Goal: Communication & Community: Share content

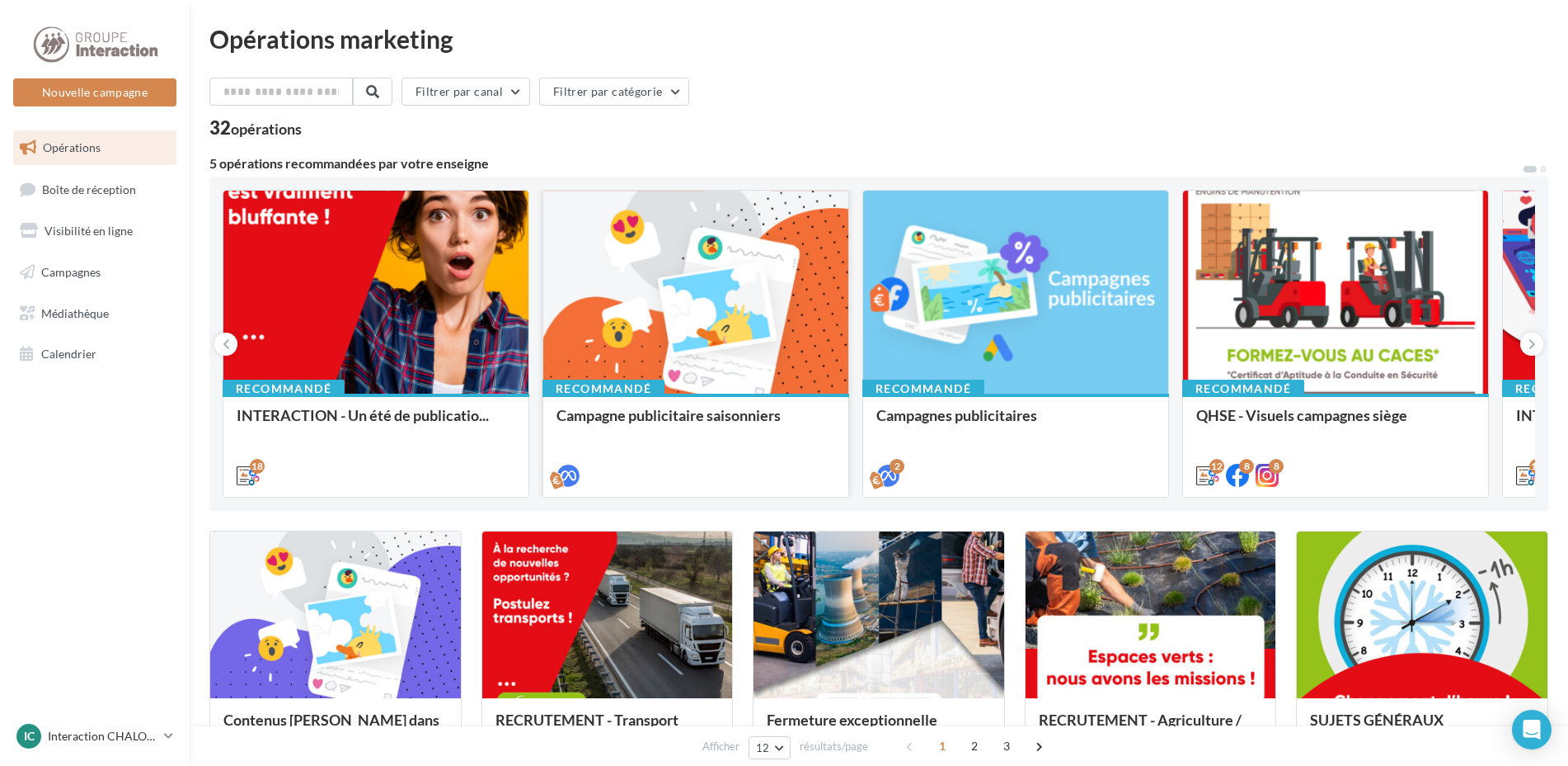
click at [653, 386] on div "Recommandé" at bounding box center [604, 388] width 122 height 18
click at [808, 436] on div "Campagne publicitaire saisonniers" at bounding box center [695, 423] width 279 height 33
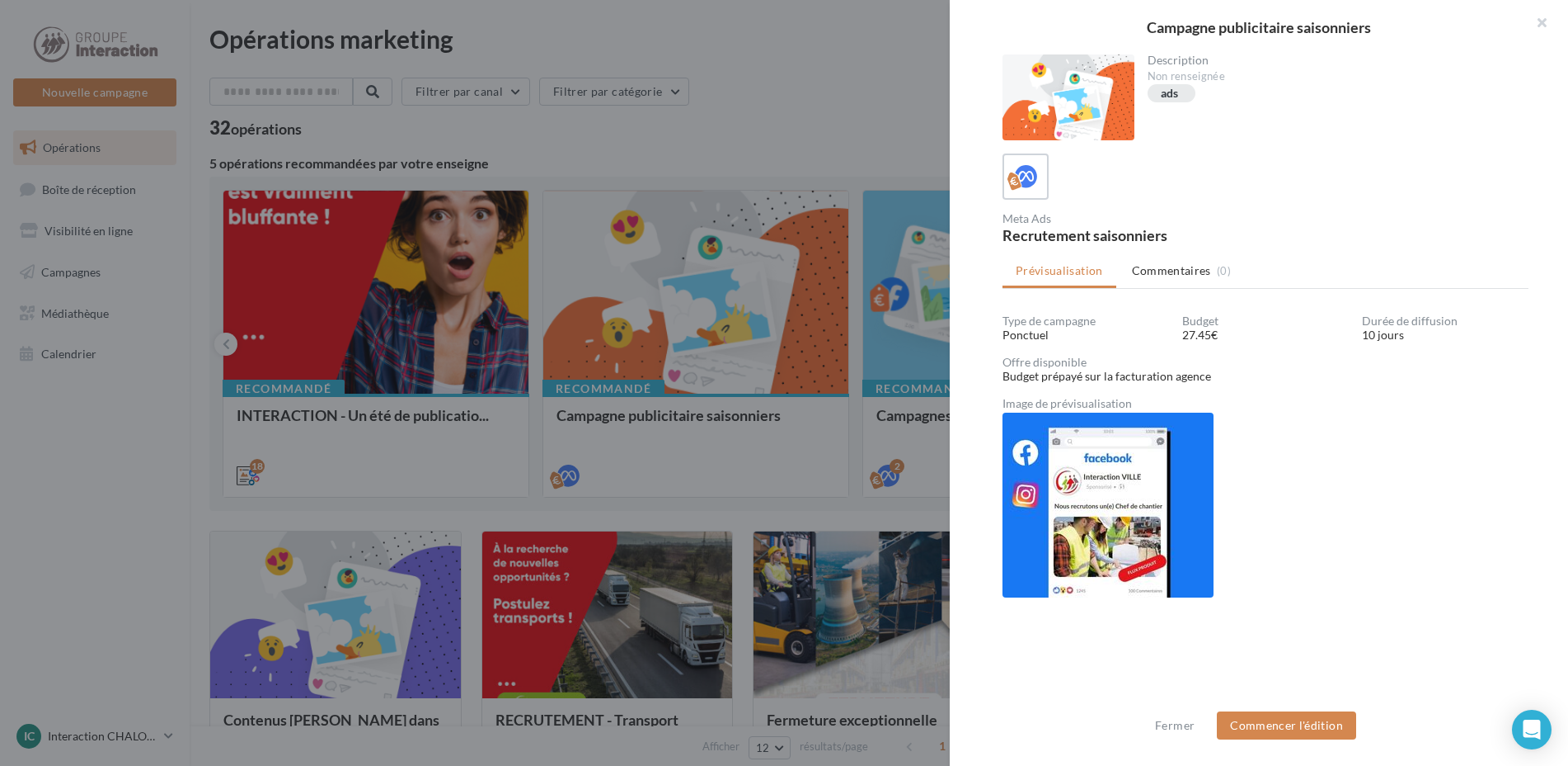
click at [901, 173] on div at bounding box center [784, 383] width 1568 height 766
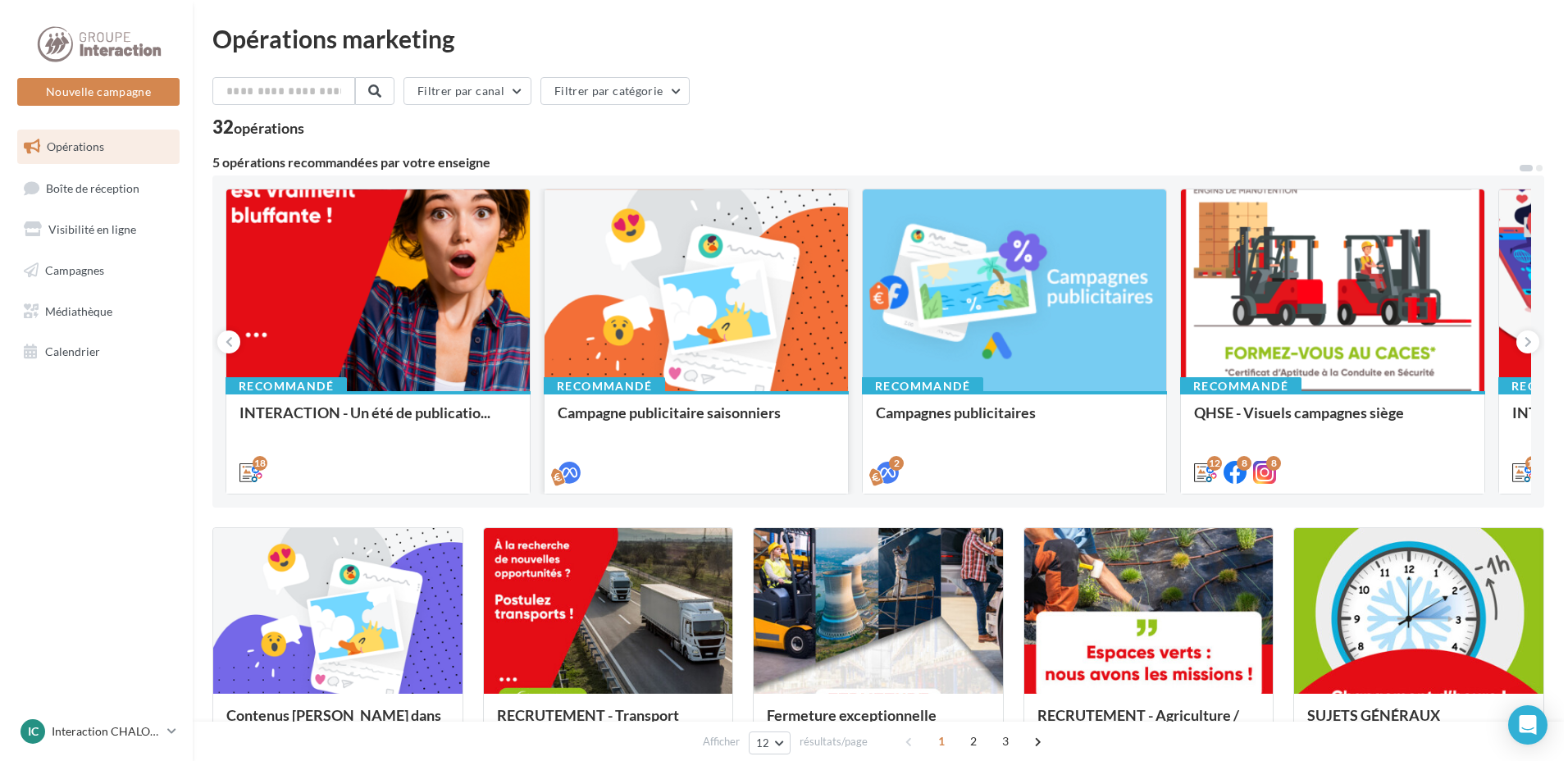
scroll to position [82, 0]
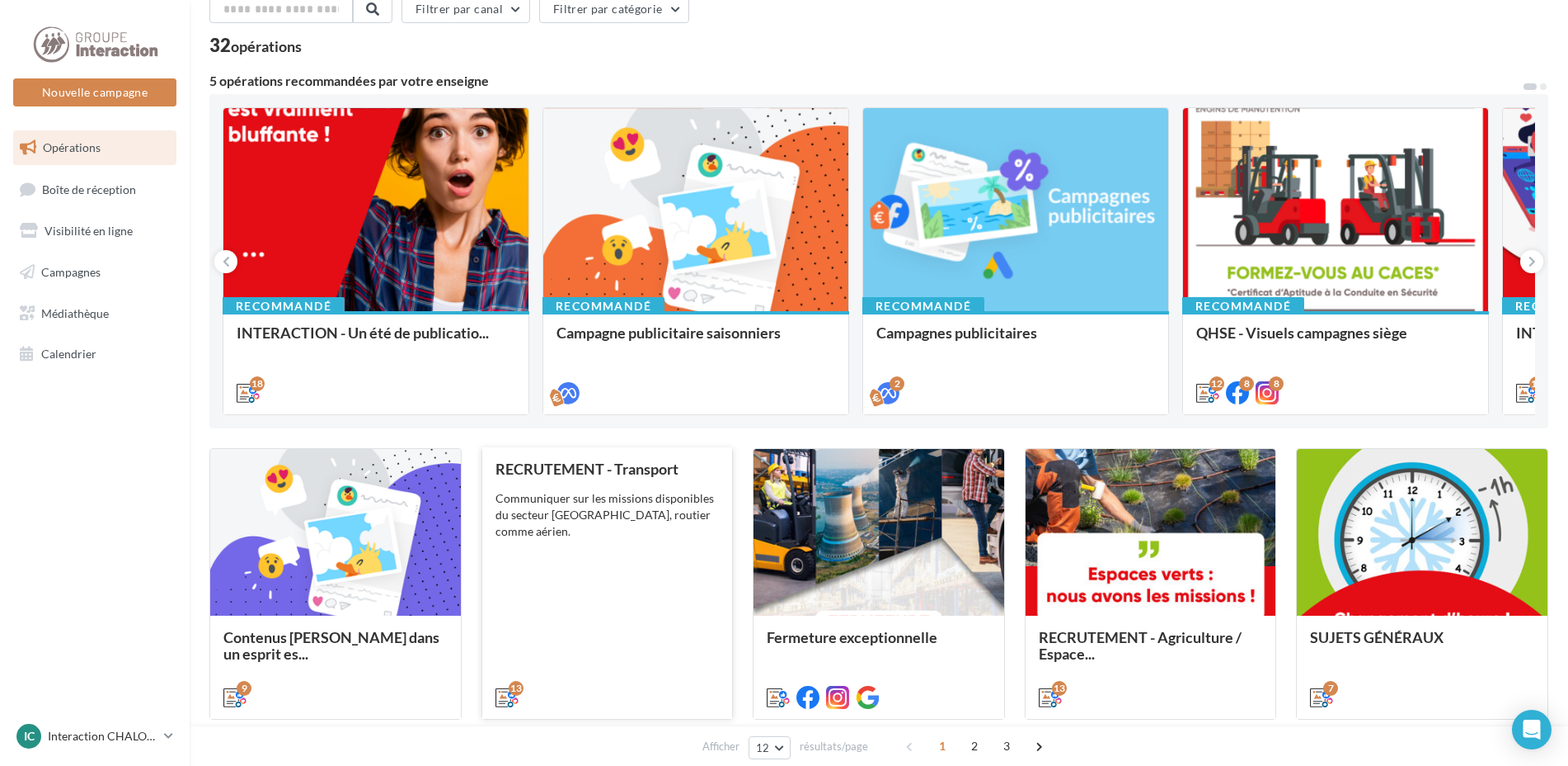
click at [599, 615] on div "RECRUTEMENT - Transport Communiquer sur les missions disponibles du secteur Tra…" at bounding box center [608, 582] width 225 height 244
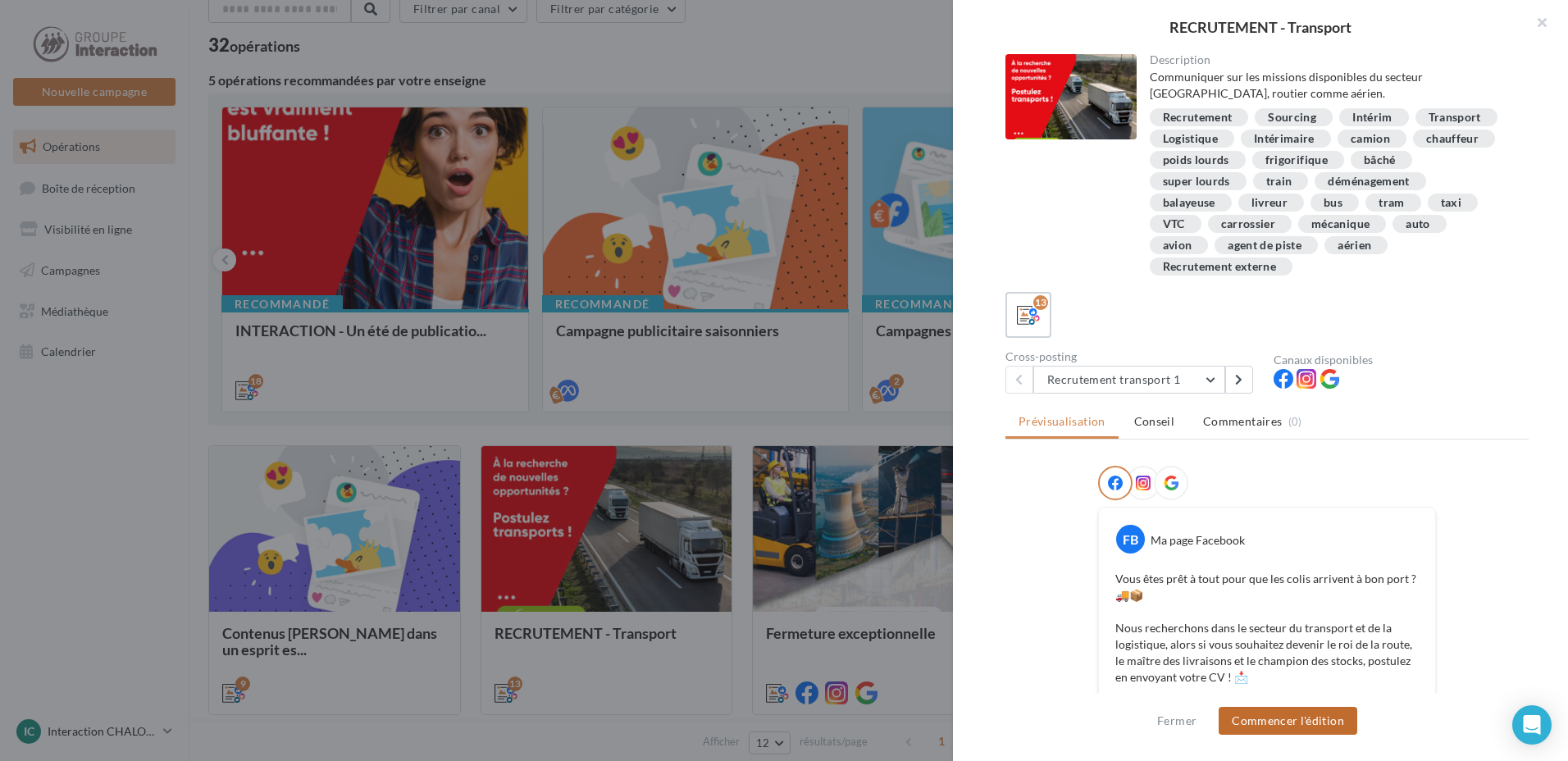
click at [1323, 729] on button "Commencer l'édition" at bounding box center [1287, 720] width 139 height 28
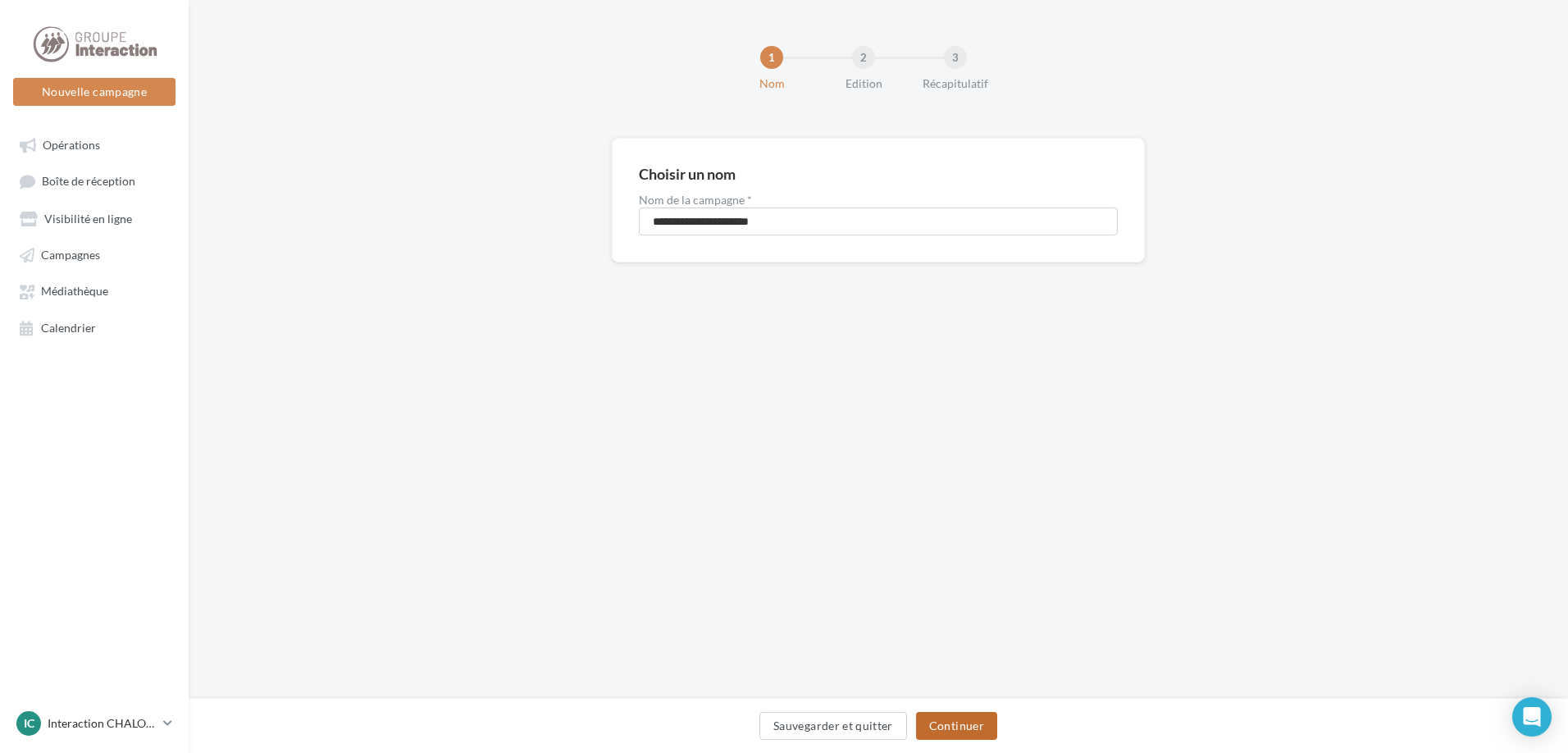
click at [981, 730] on button "Continuer" at bounding box center [956, 726] width 81 height 28
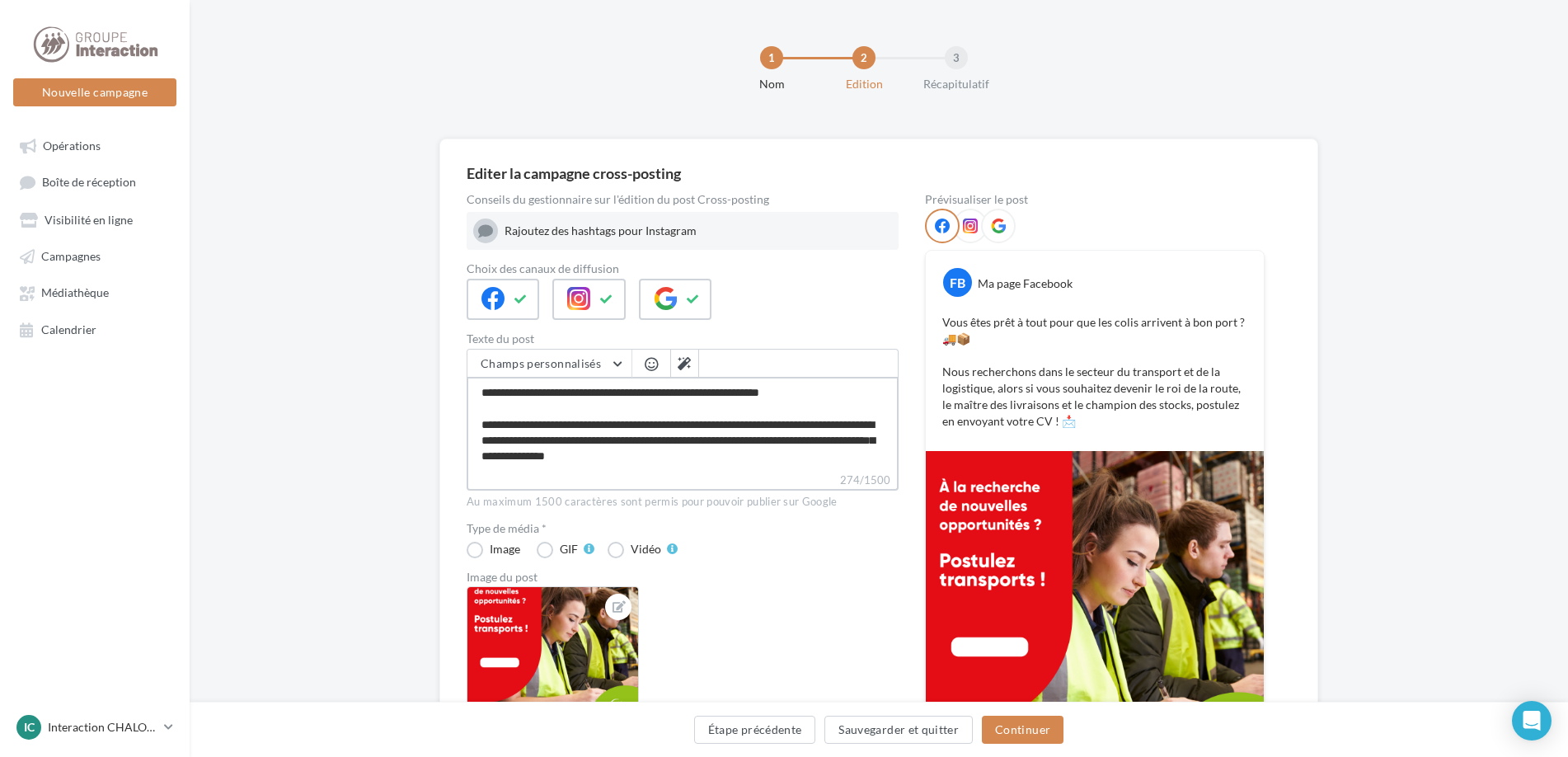
drag, startPoint x: 808, startPoint y: 421, endPoint x: 721, endPoint y: 426, distance: 87.1
click at [721, 426] on textarea "**********" at bounding box center [682, 424] width 432 height 95
type textarea "**********"
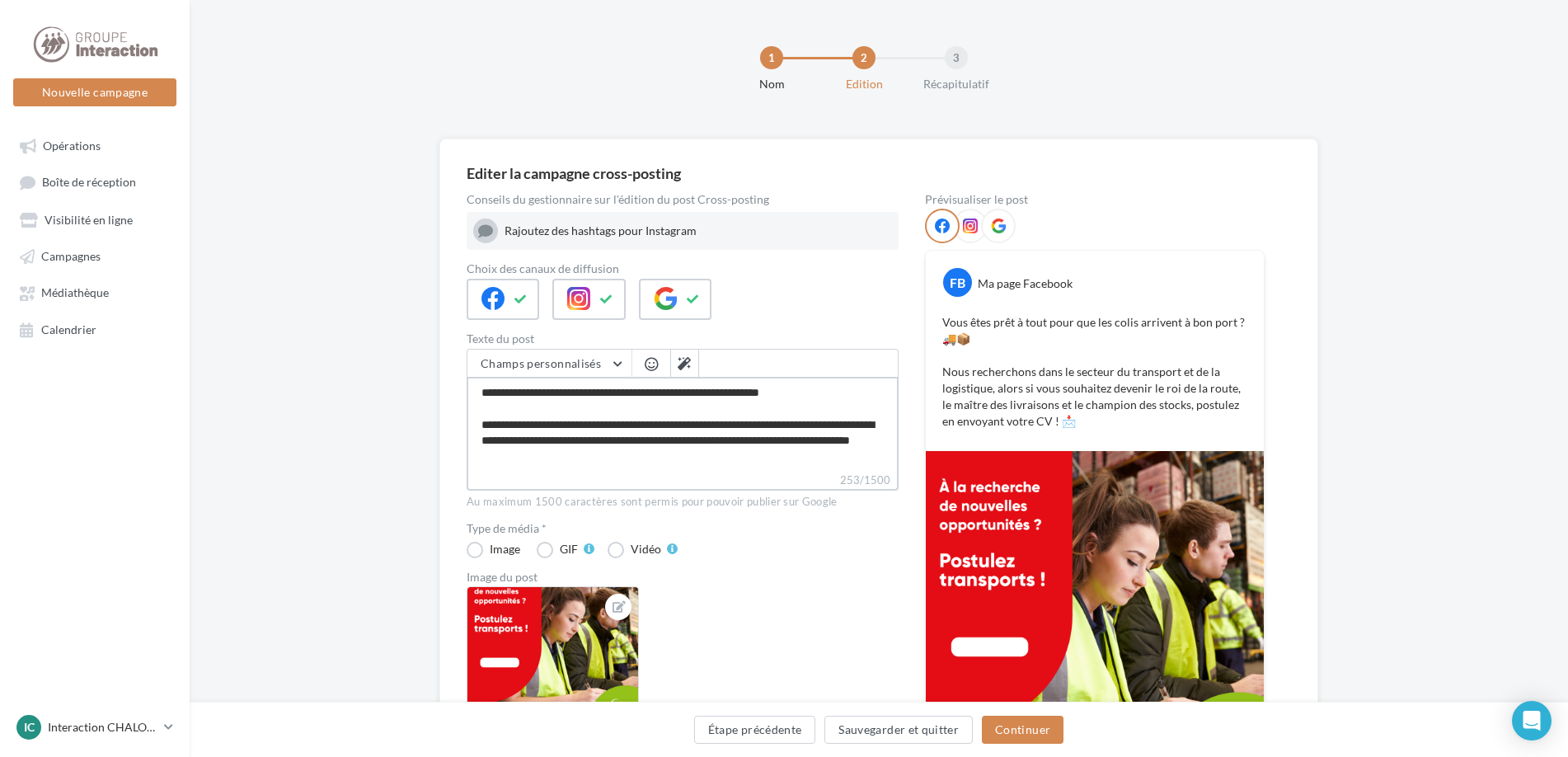
type textarea "**********"
drag, startPoint x: 800, startPoint y: 446, endPoint x: 676, endPoint y: 444, distance: 124.0
click at [676, 444] on textarea "**********" at bounding box center [682, 424] width 432 height 95
type textarea "**********"
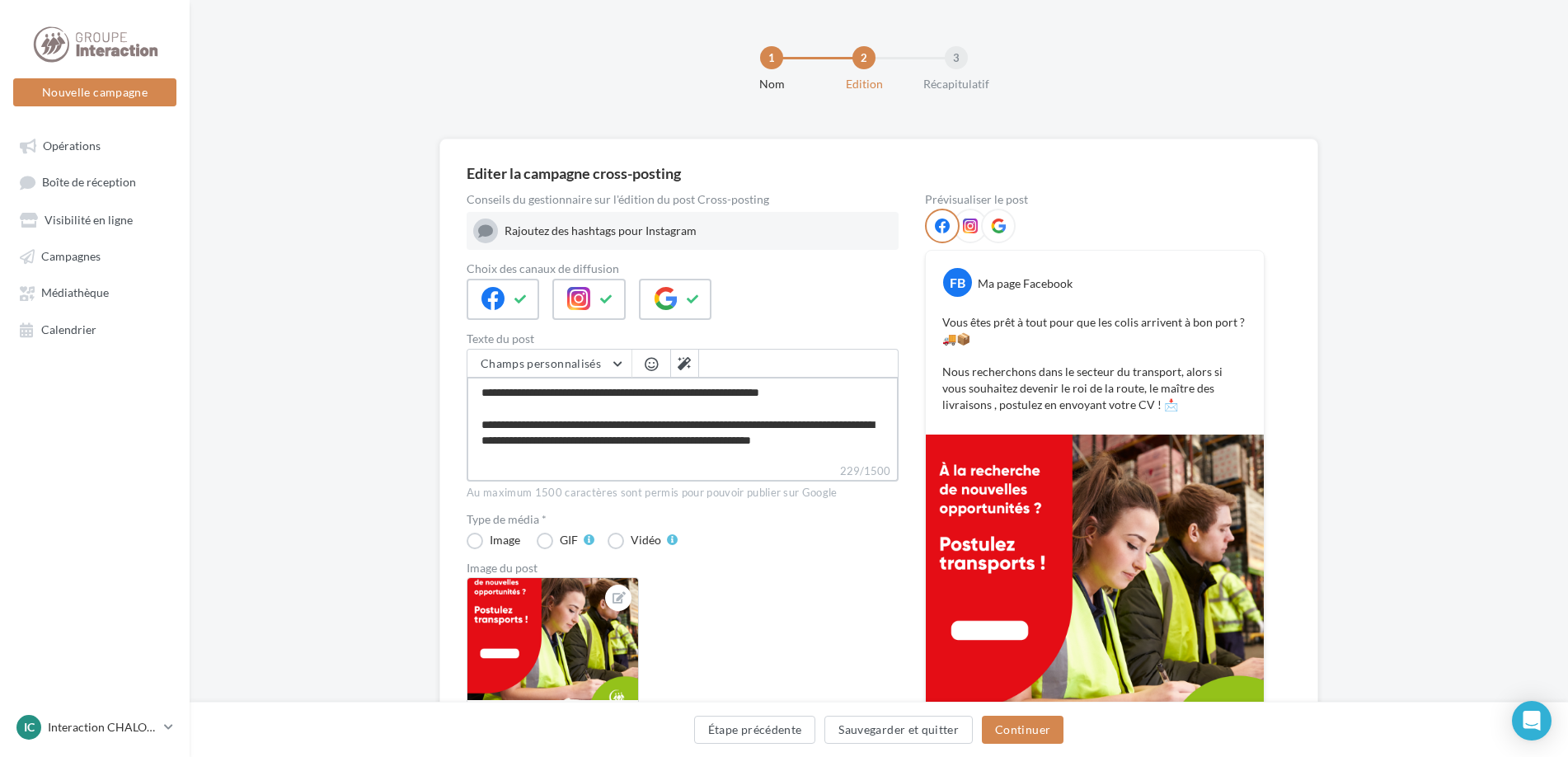
scroll to position [187, 0]
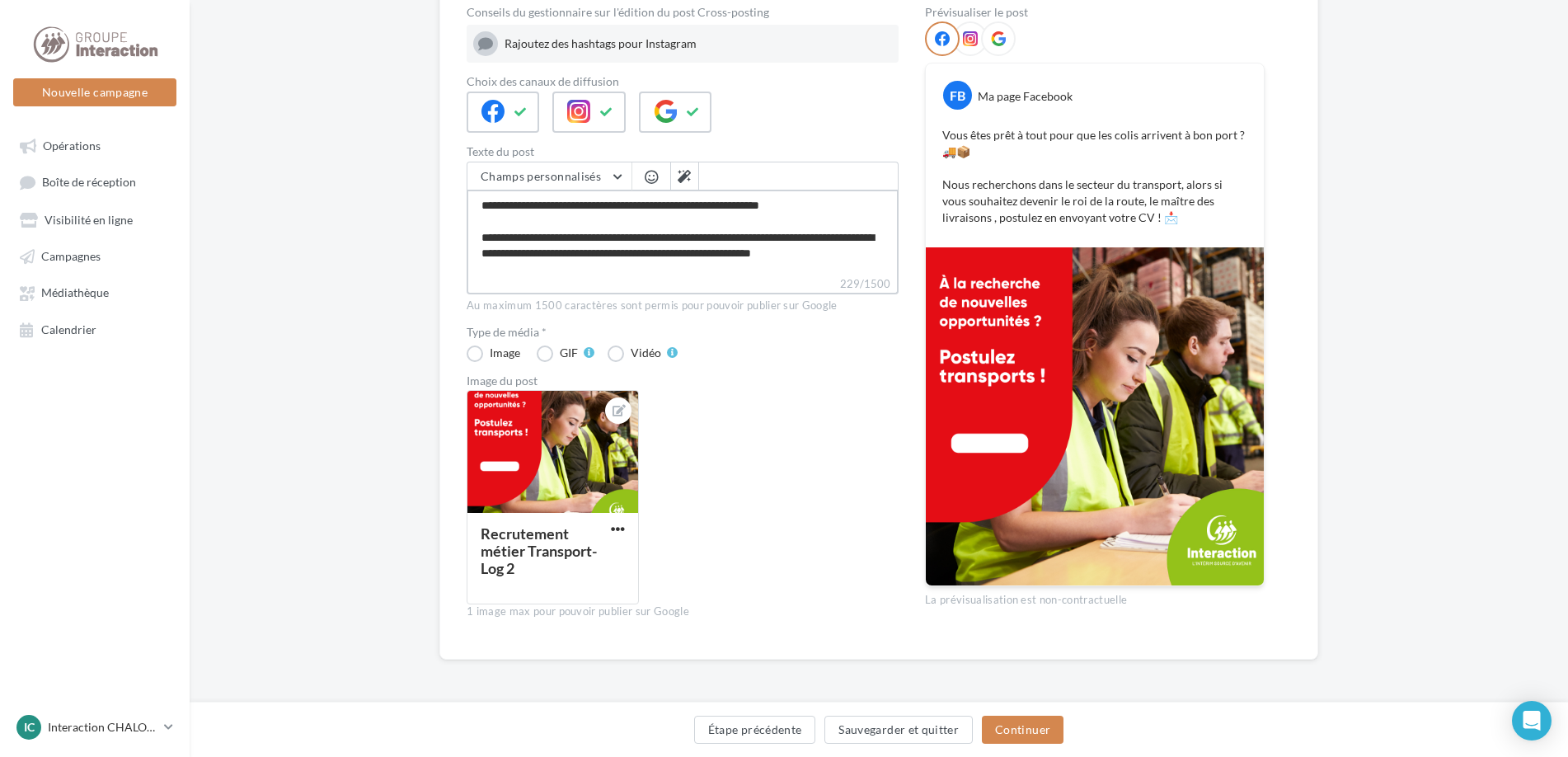
type textarea "**********"
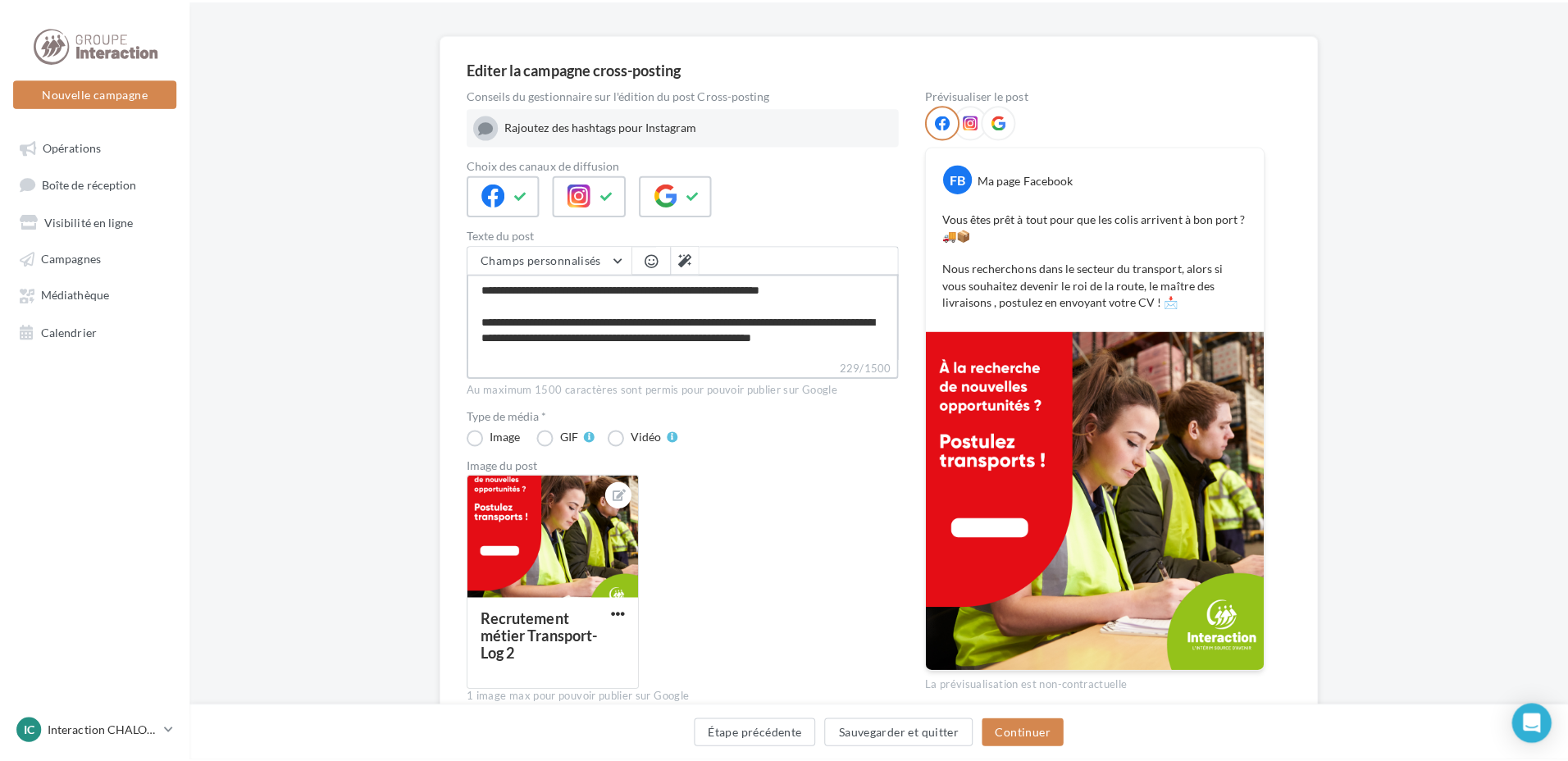
scroll to position [0, 0]
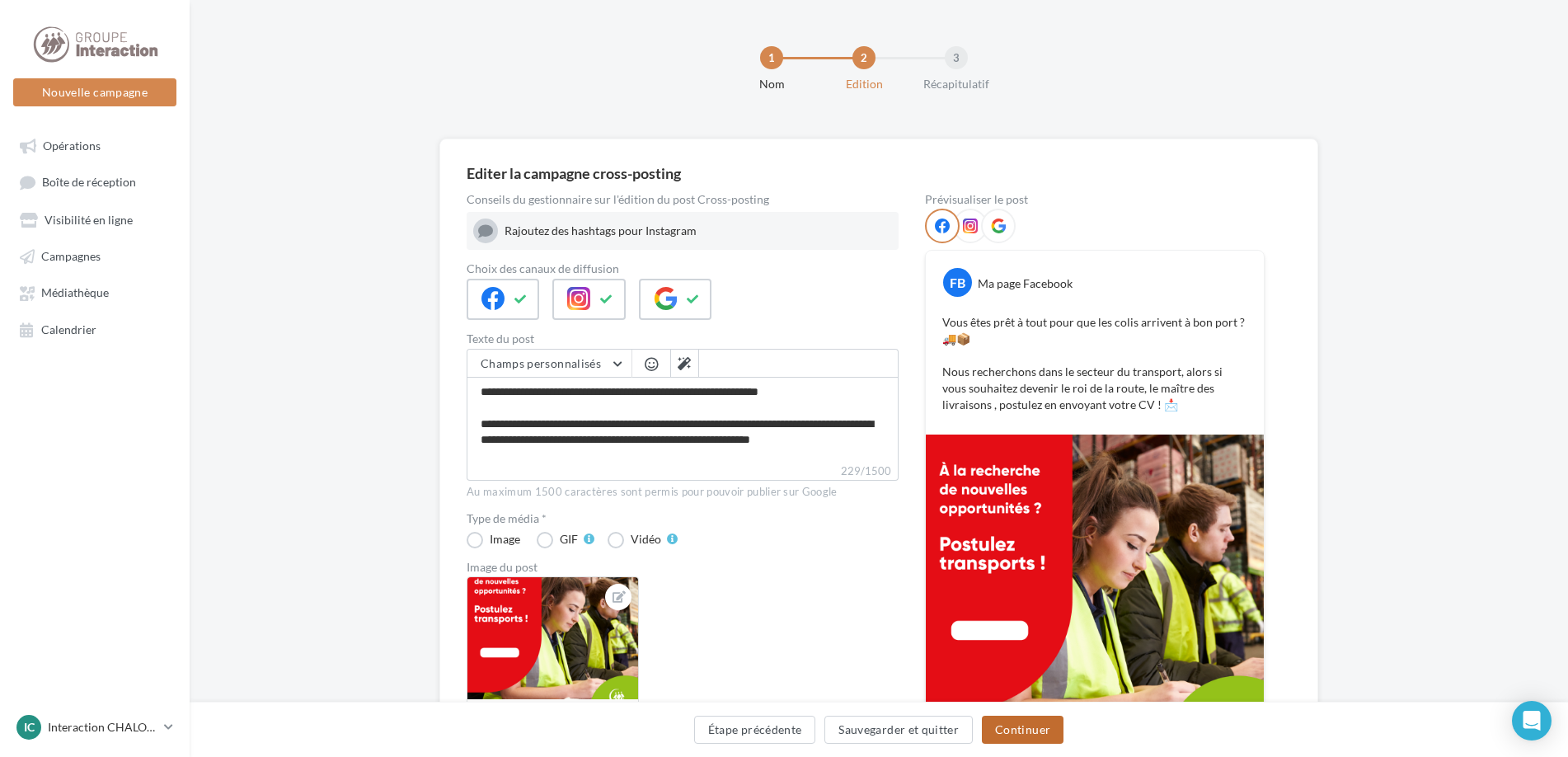
click at [1032, 728] on button "Continuer" at bounding box center [1022, 730] width 81 height 28
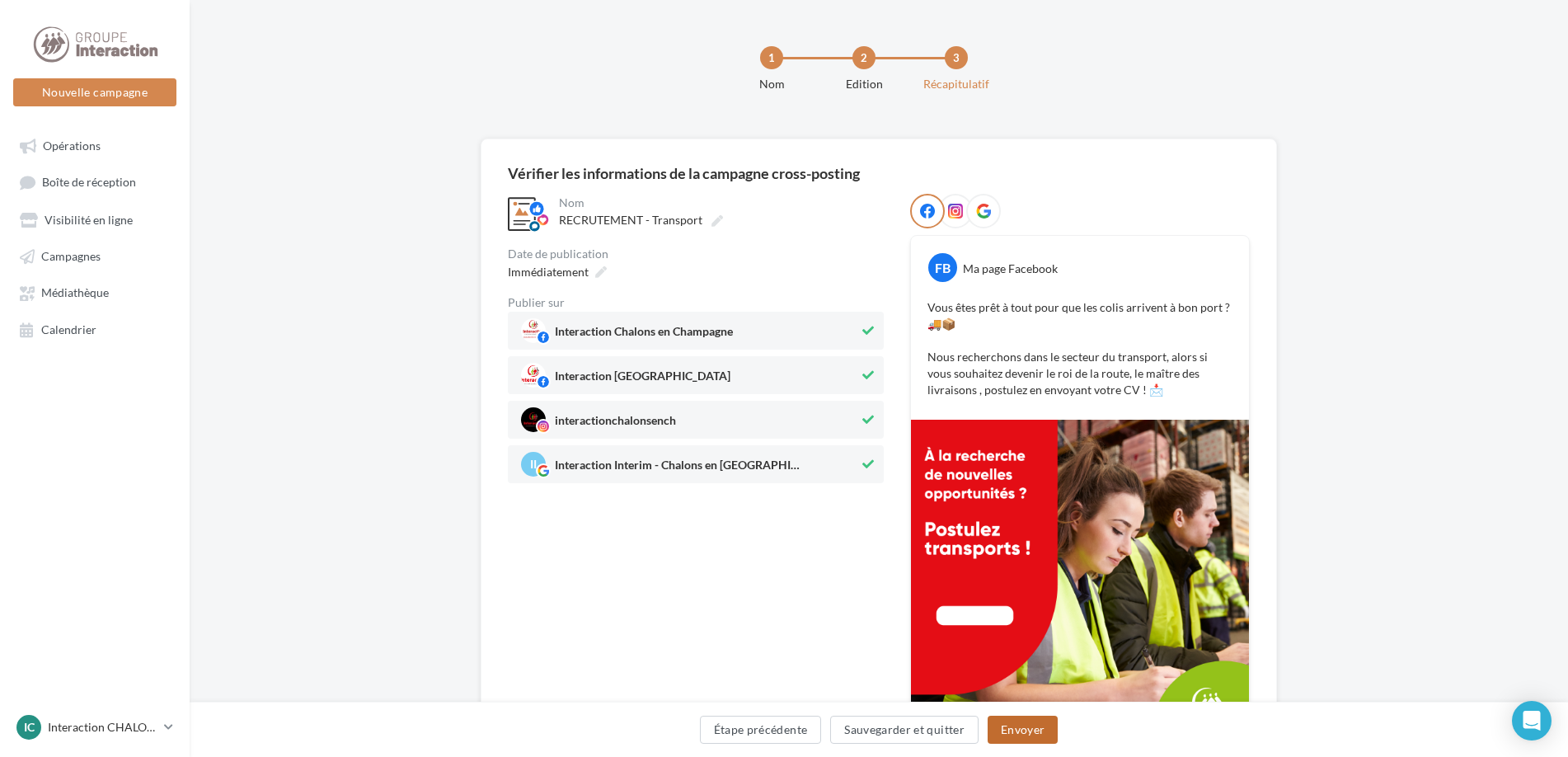
click at [1025, 729] on button "Envoyer" at bounding box center [1023, 730] width 70 height 28
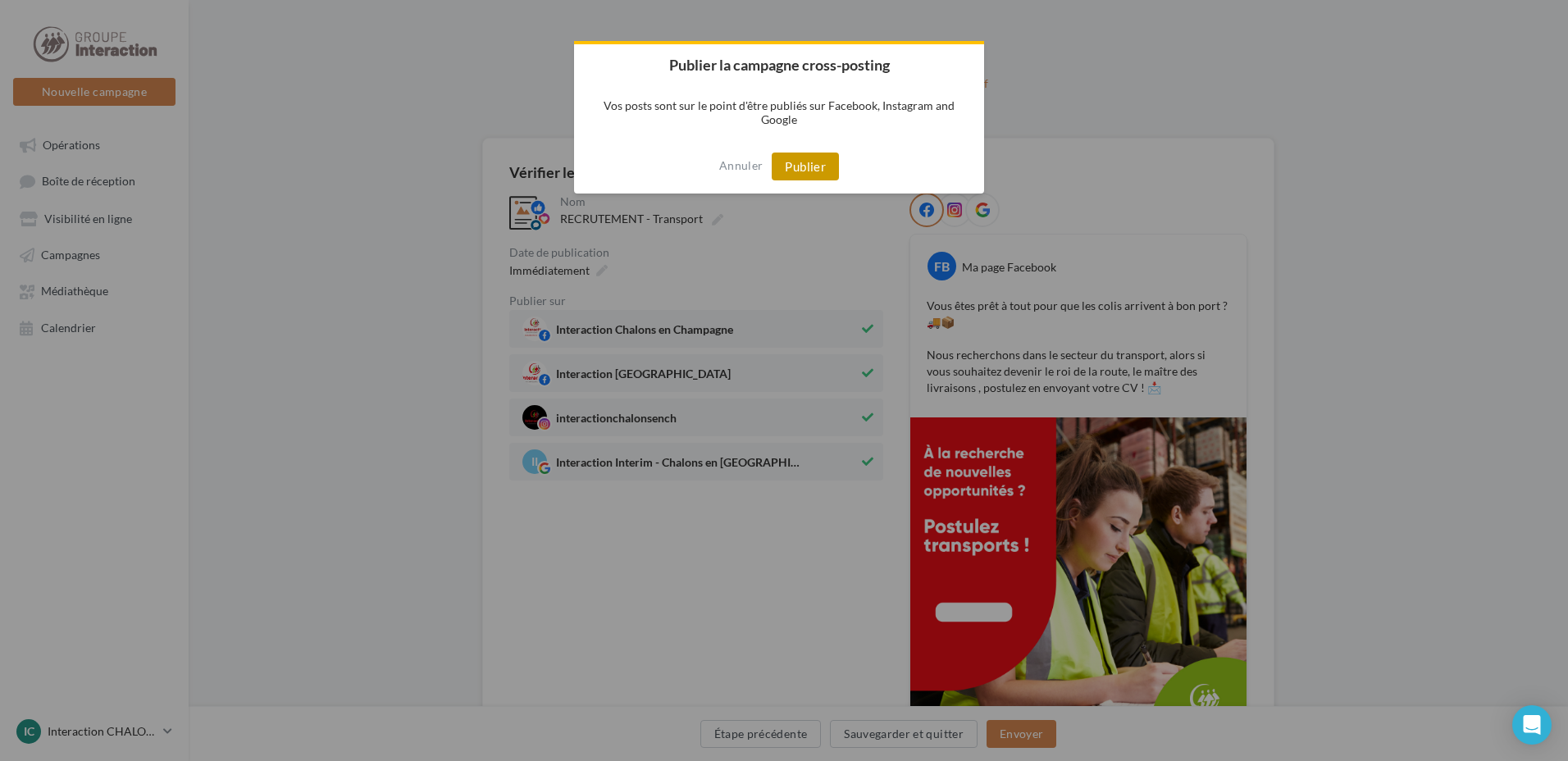
click at [805, 161] on button "Publier" at bounding box center [805, 166] width 67 height 28
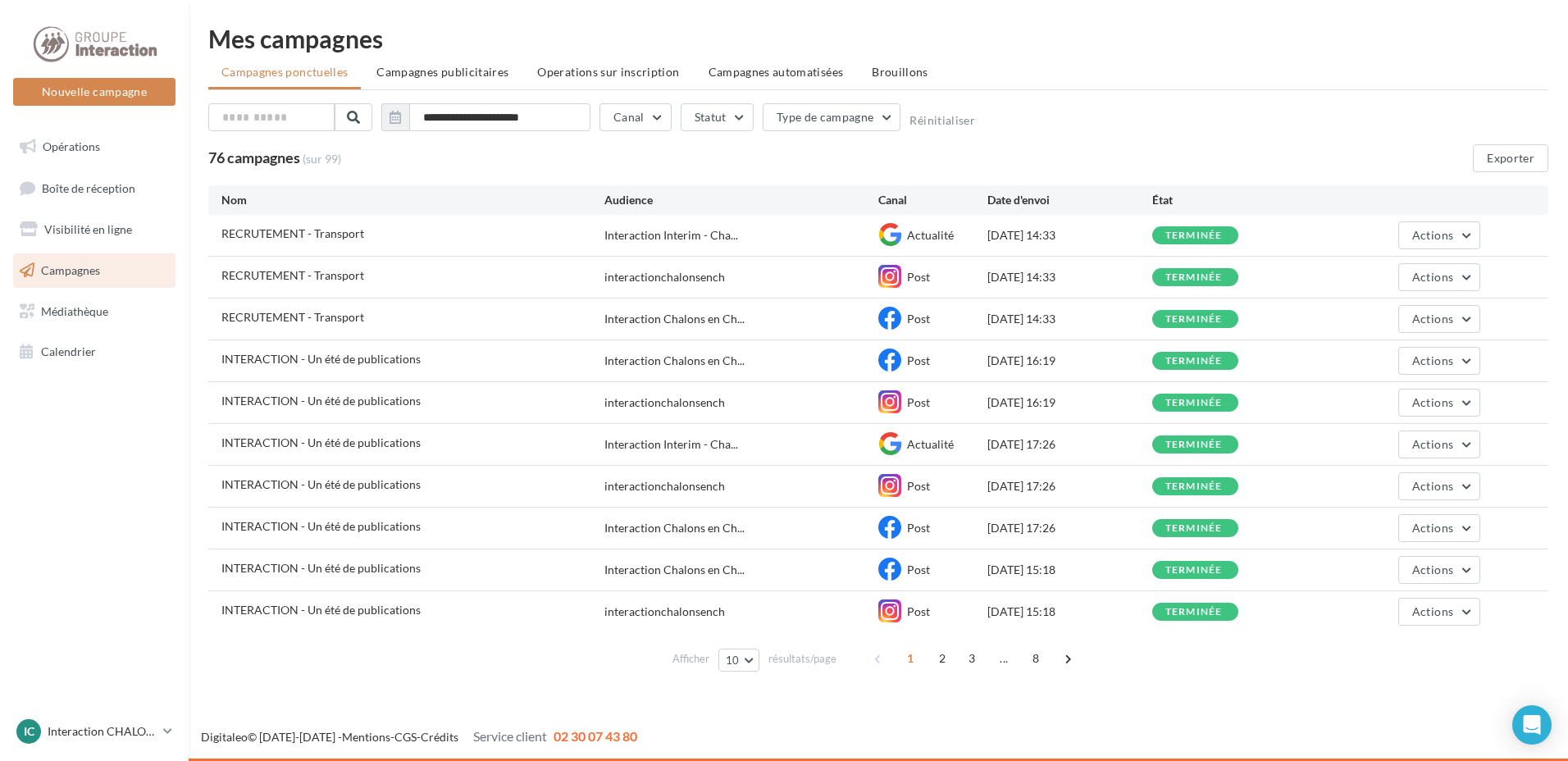
click at [111, 458] on nav "Nouvelle campagne Nouvelle campagne Opérations Boîte de réception Visibilité en…" at bounding box center [94, 380] width 188 height 761
click at [106, 91] on button "Nouvelle campagne" at bounding box center [94, 91] width 162 height 28
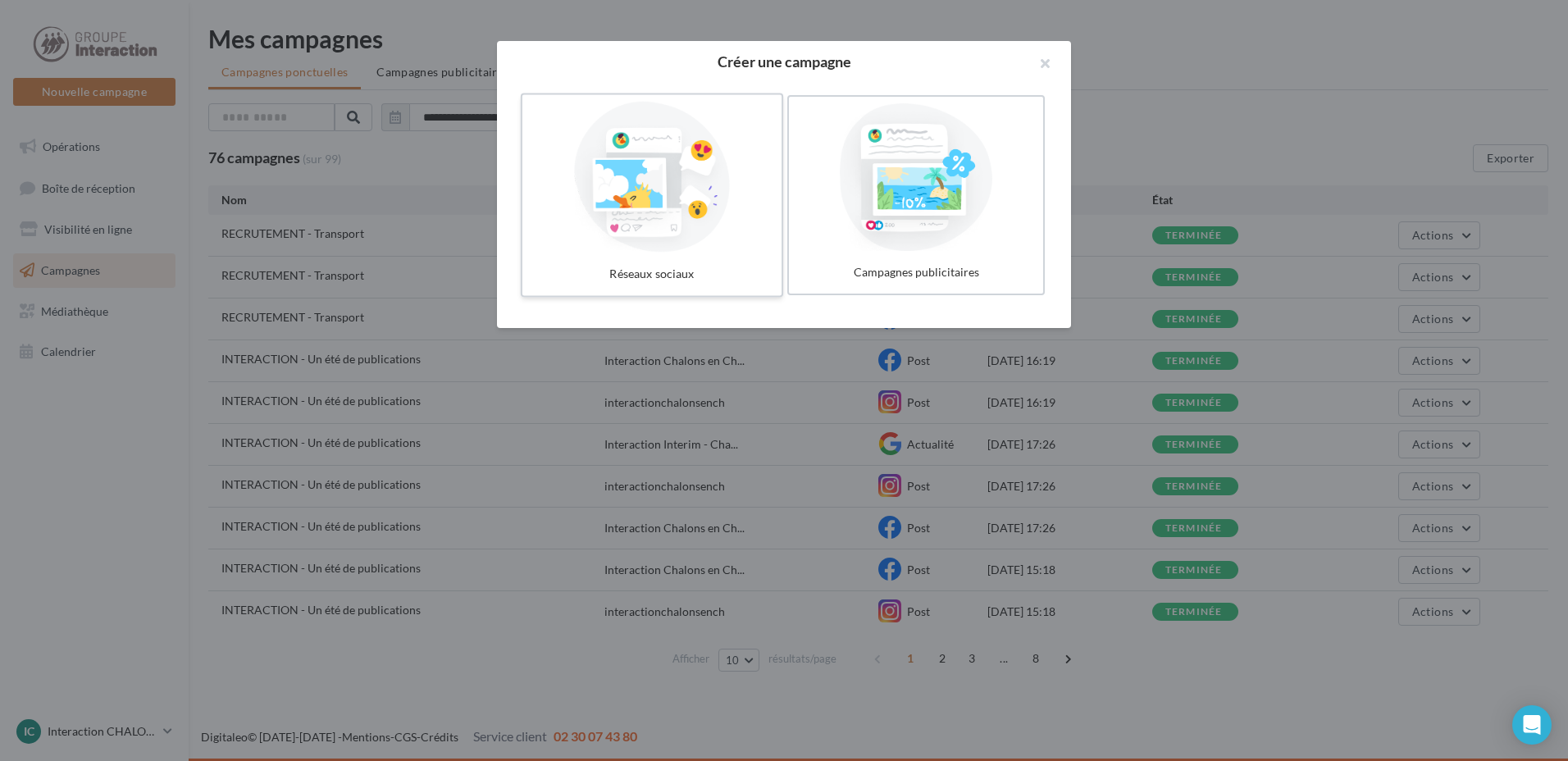
click at [708, 197] on div at bounding box center [651, 176] width 246 height 151
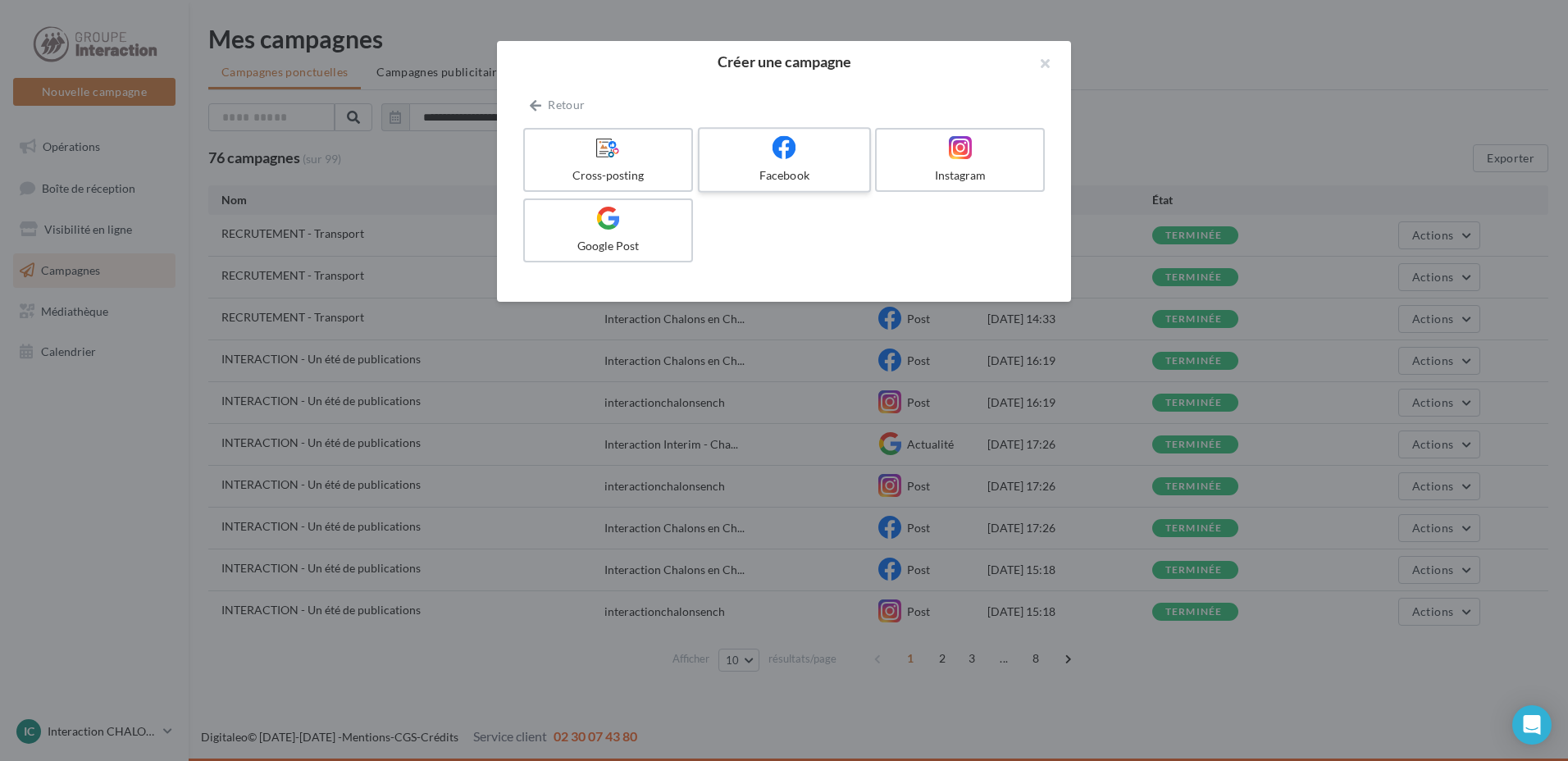
click at [811, 155] on div at bounding box center [784, 148] width 156 height 26
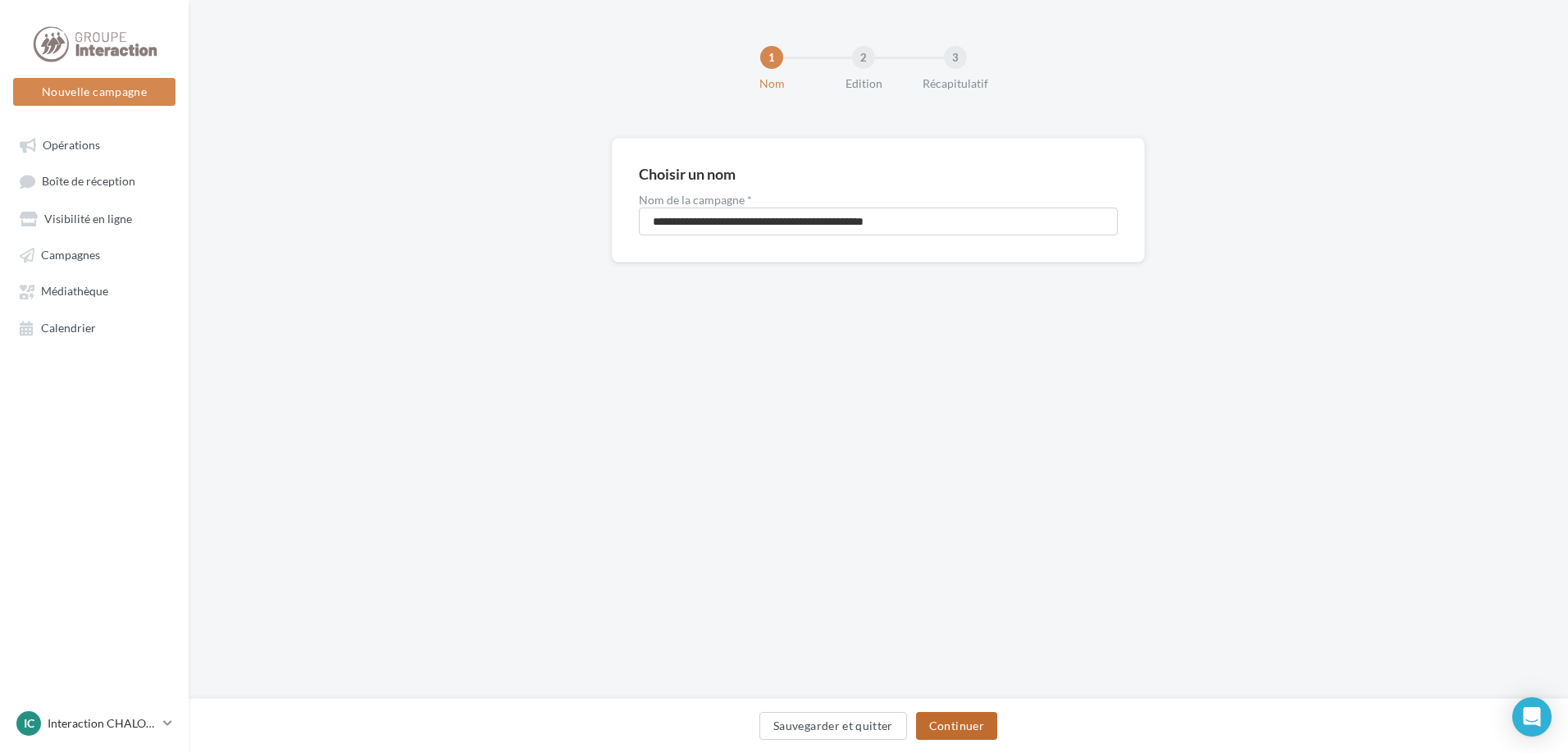
click at [979, 729] on button "Continuer" at bounding box center [956, 726] width 81 height 28
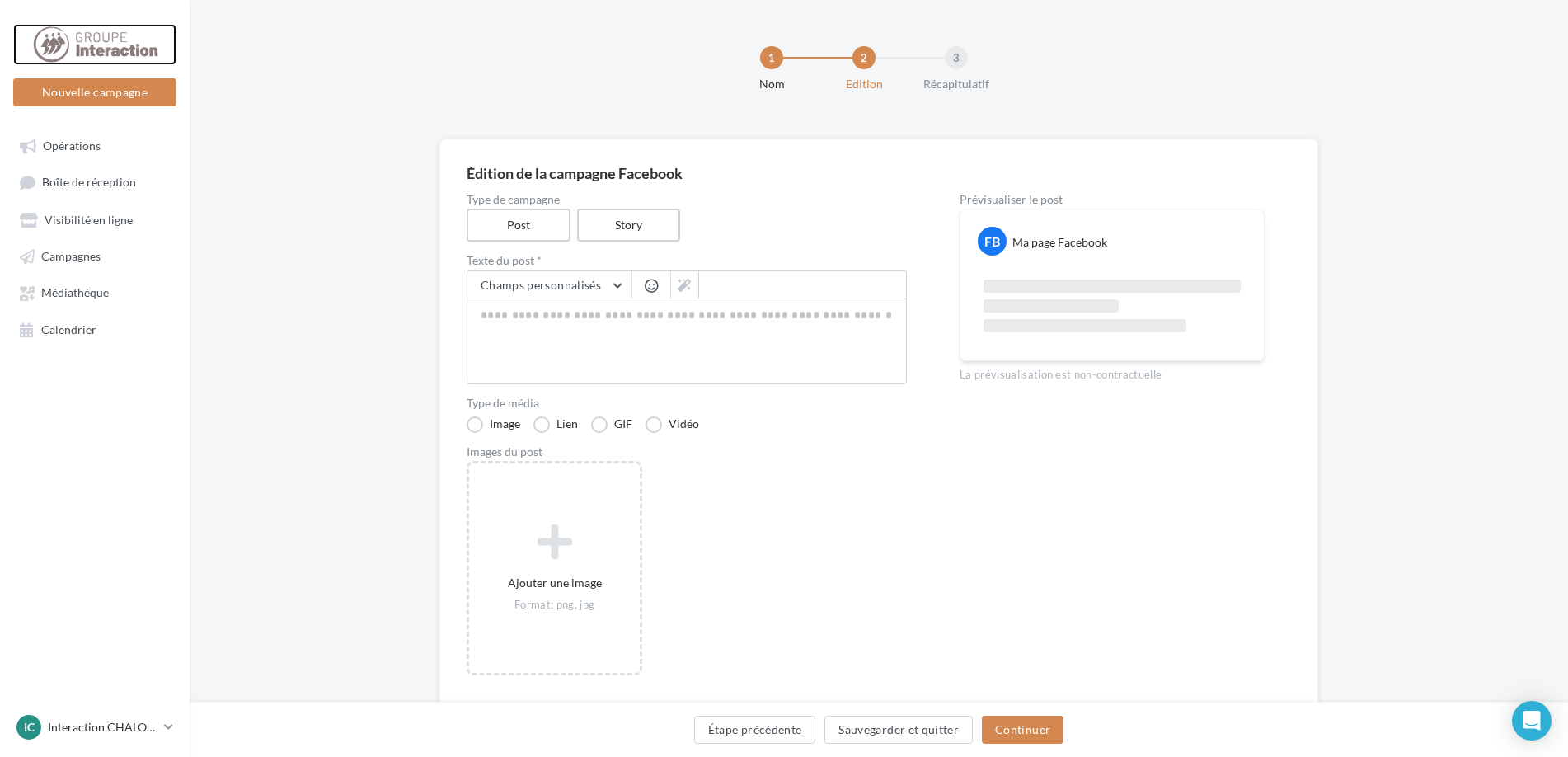
click at [101, 30] on div at bounding box center [95, 45] width 132 height 41
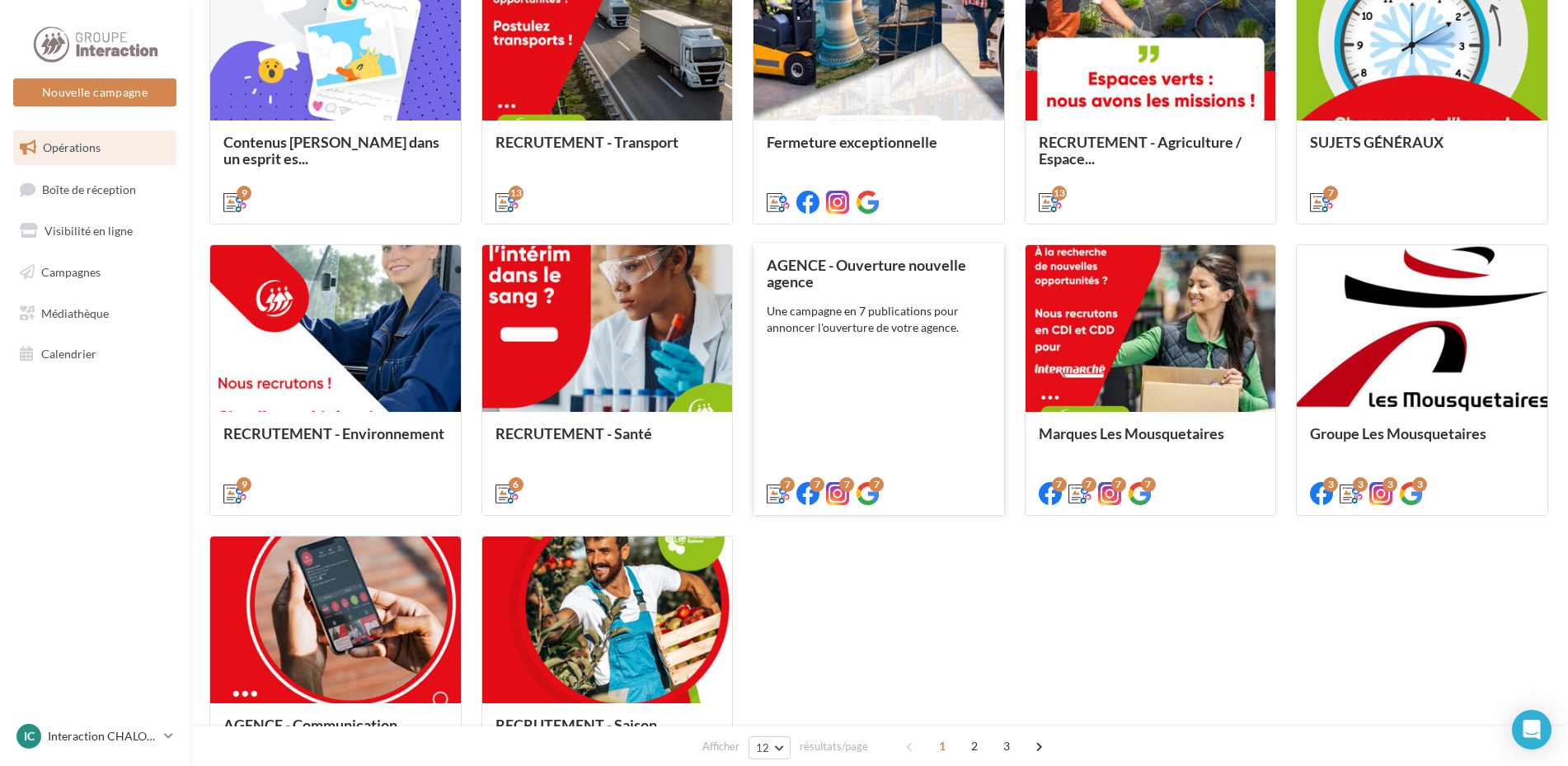
scroll to position [756, 0]
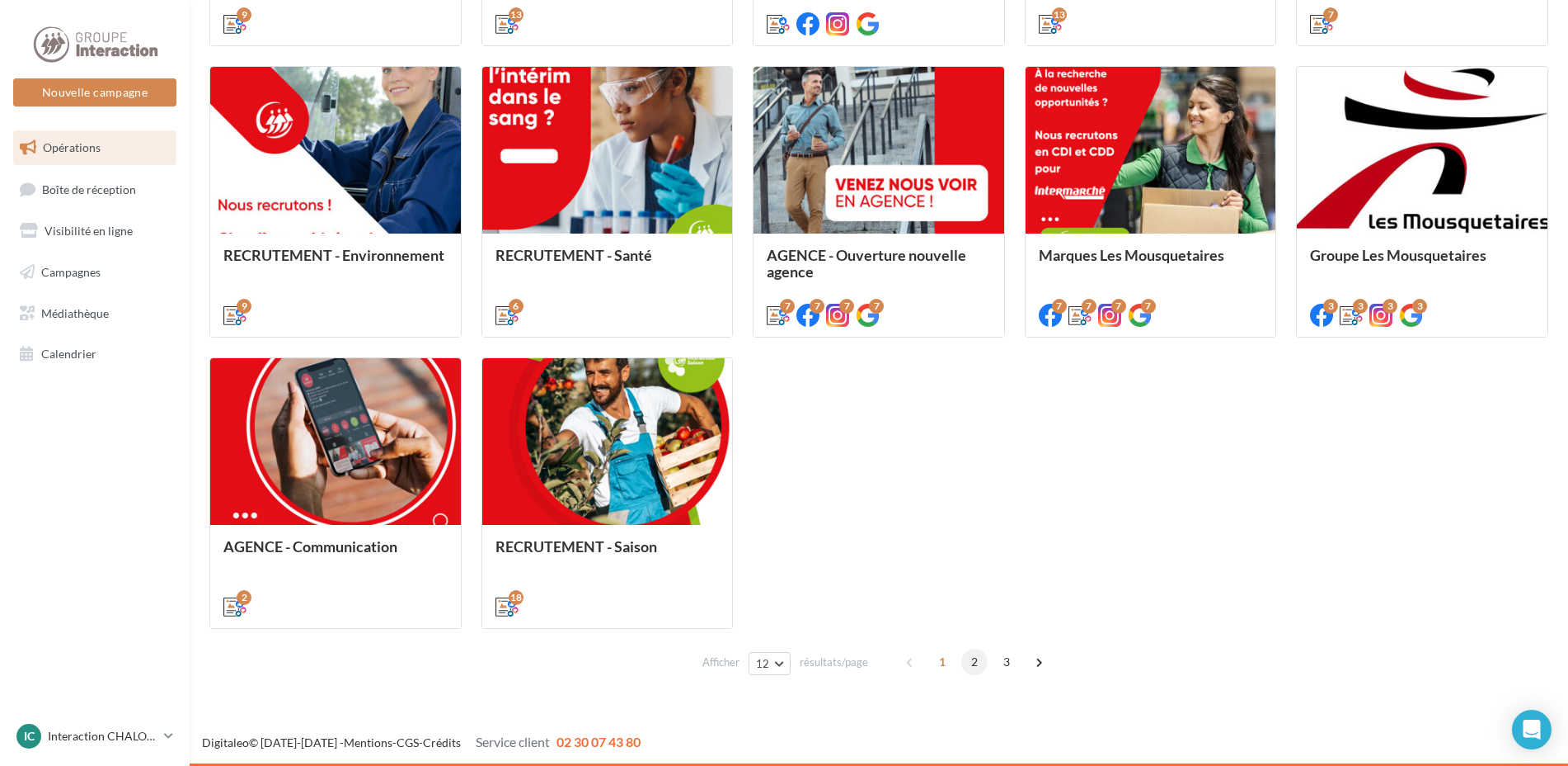
click at [968, 664] on span "2" at bounding box center [974, 661] width 27 height 27
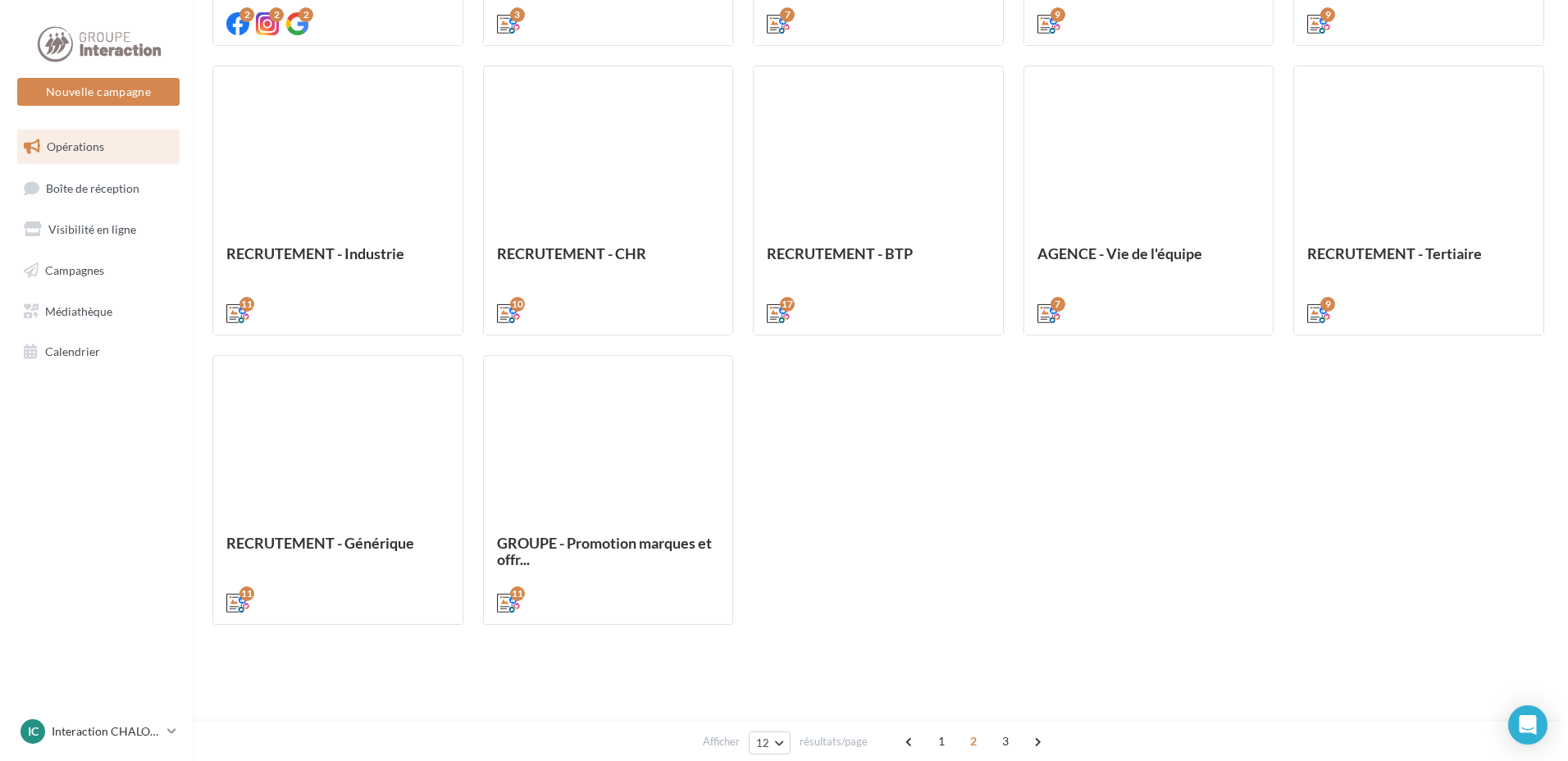
scroll to position [461, 0]
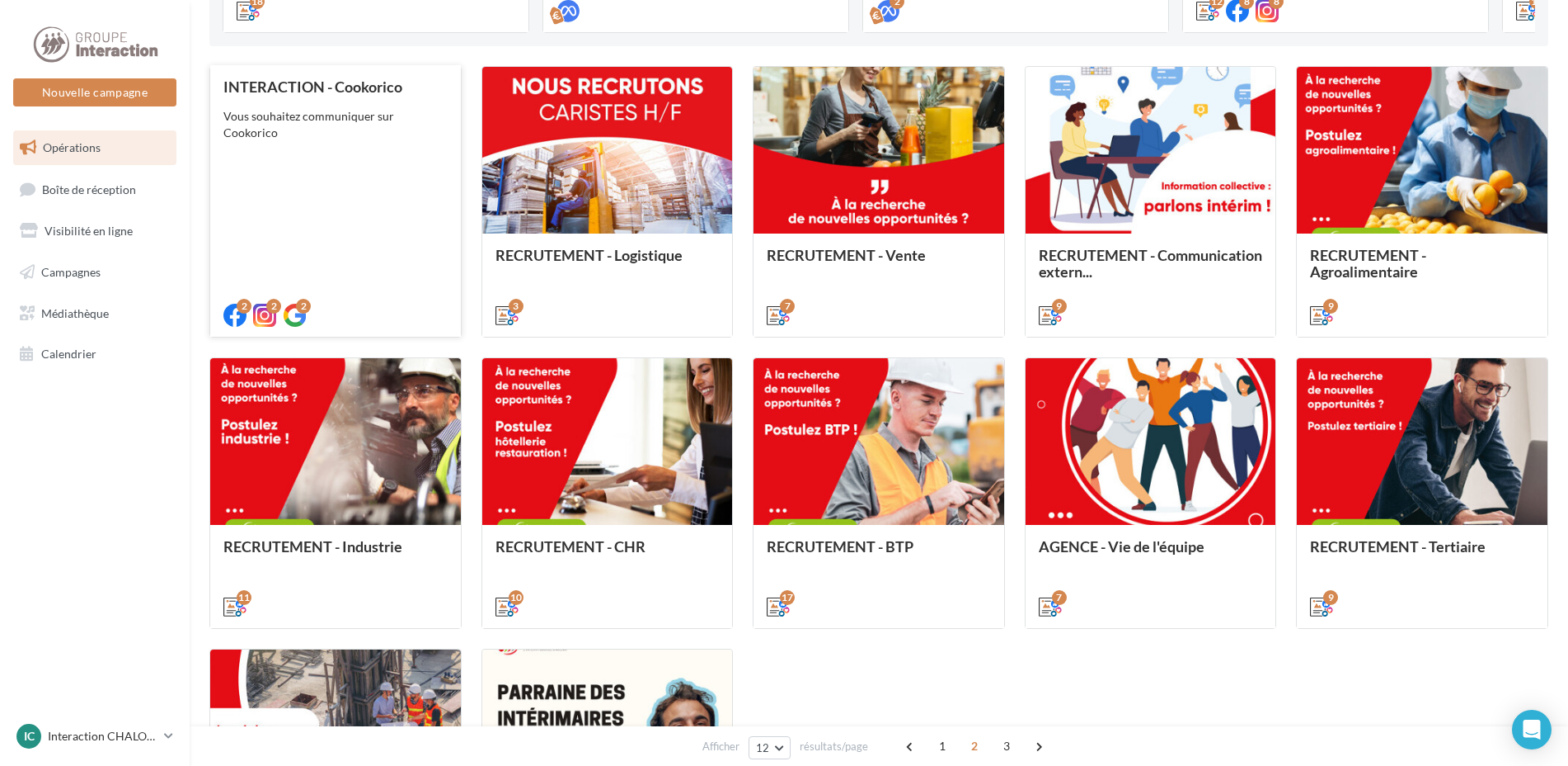
click at [360, 249] on div "INTERACTION - Cookorico Vous souhaitez communiquer sur Cookorico" at bounding box center [336, 200] width 225 height 244
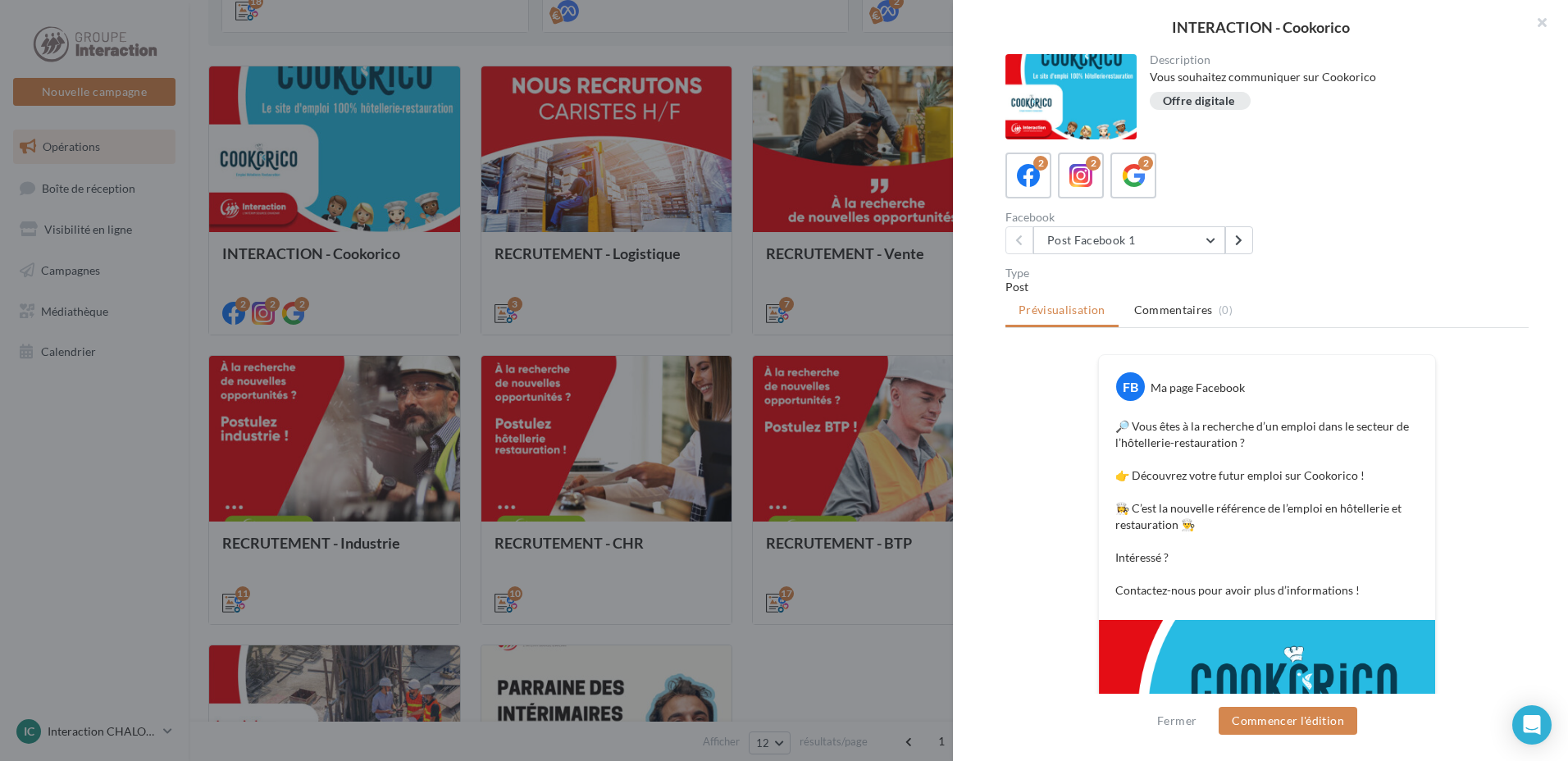
click at [1305, 705] on div "Fermer Commencer l'édition" at bounding box center [1260, 727] width 615 height 67
click at [1282, 715] on button "Commencer l'édition" at bounding box center [1287, 720] width 139 height 28
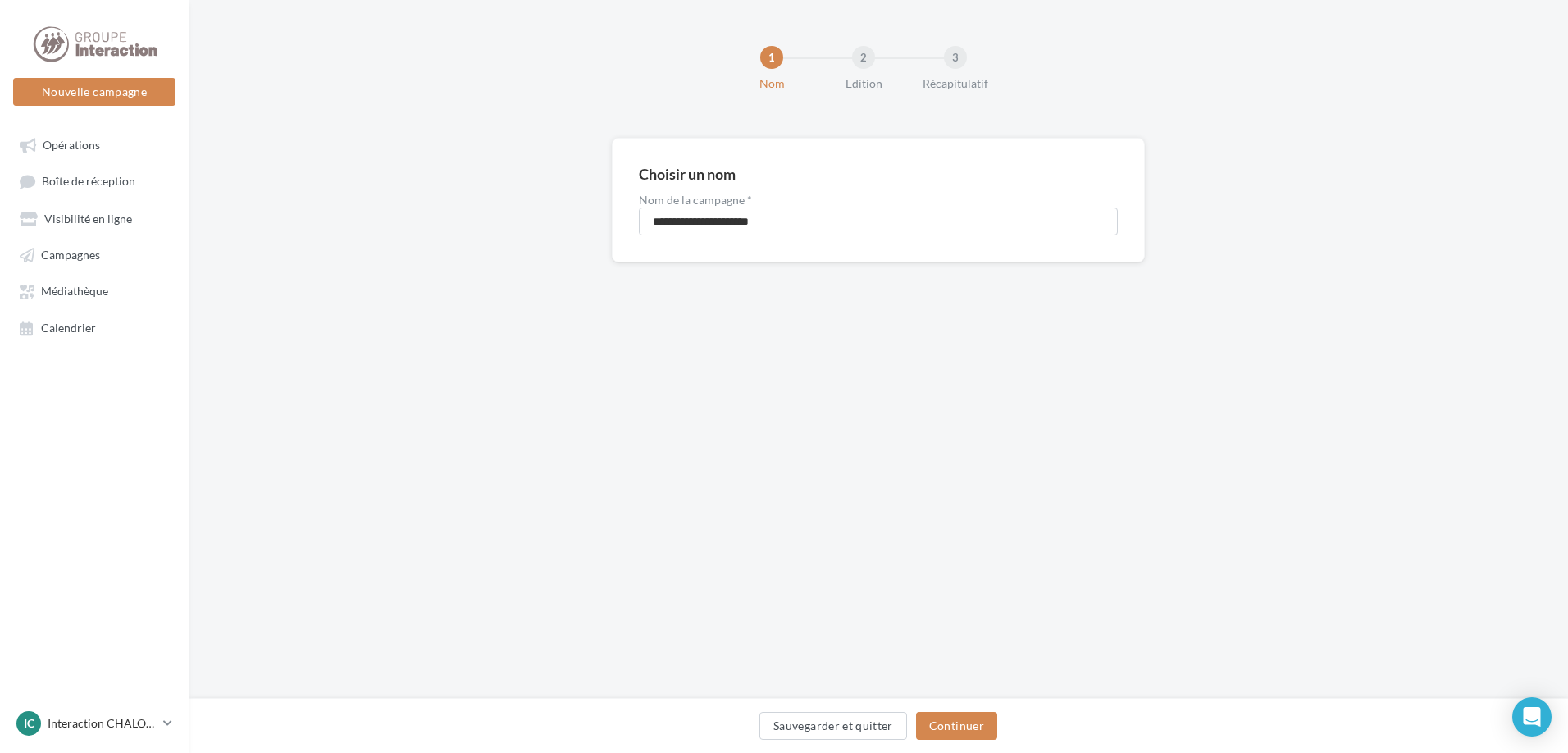
click at [972, 740] on div "Sauvegarder et quitter Continuer" at bounding box center [878, 729] width 1353 height 34
click at [973, 727] on button "Continuer" at bounding box center [956, 726] width 81 height 28
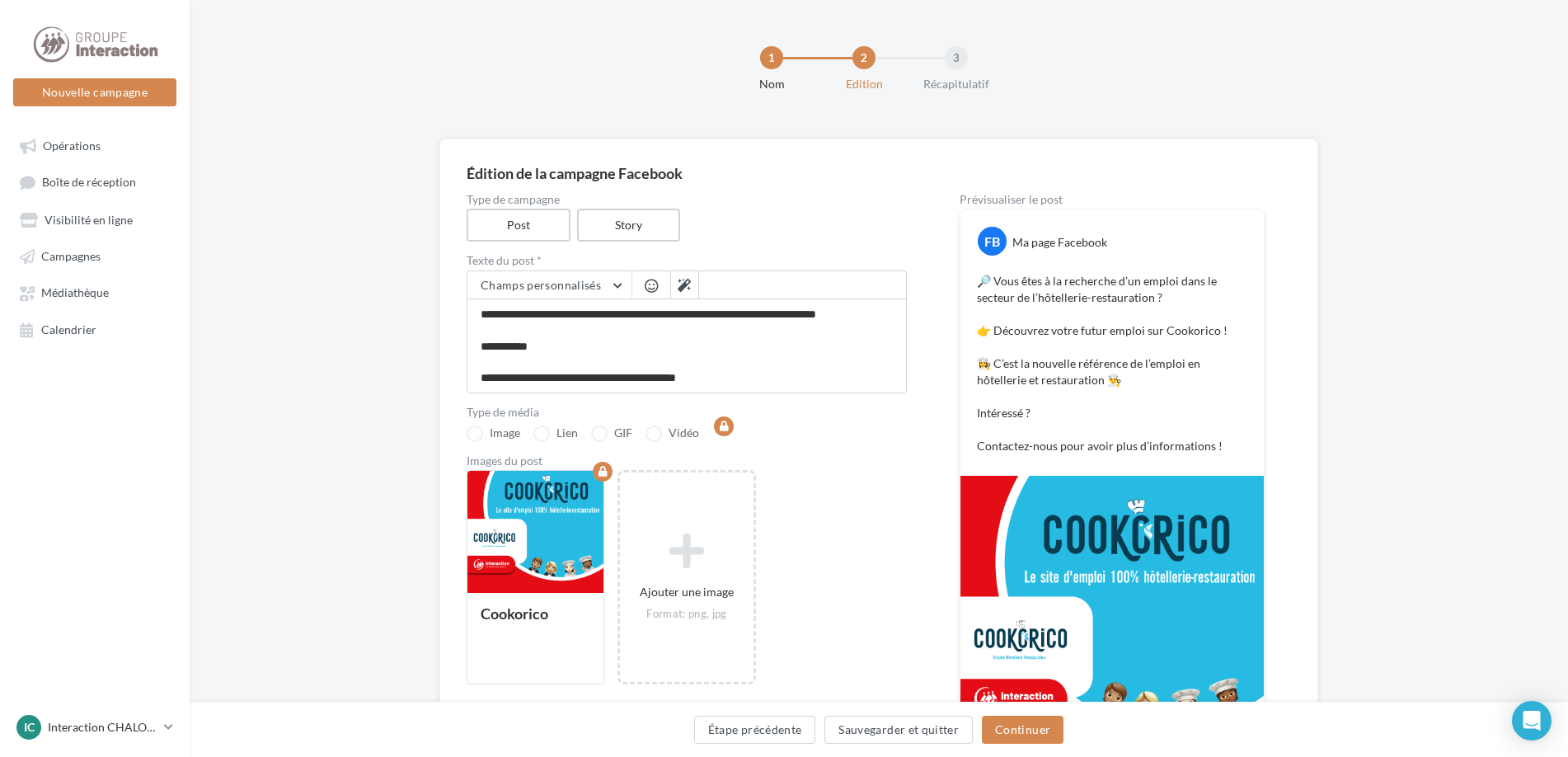
scroll to position [165, 0]
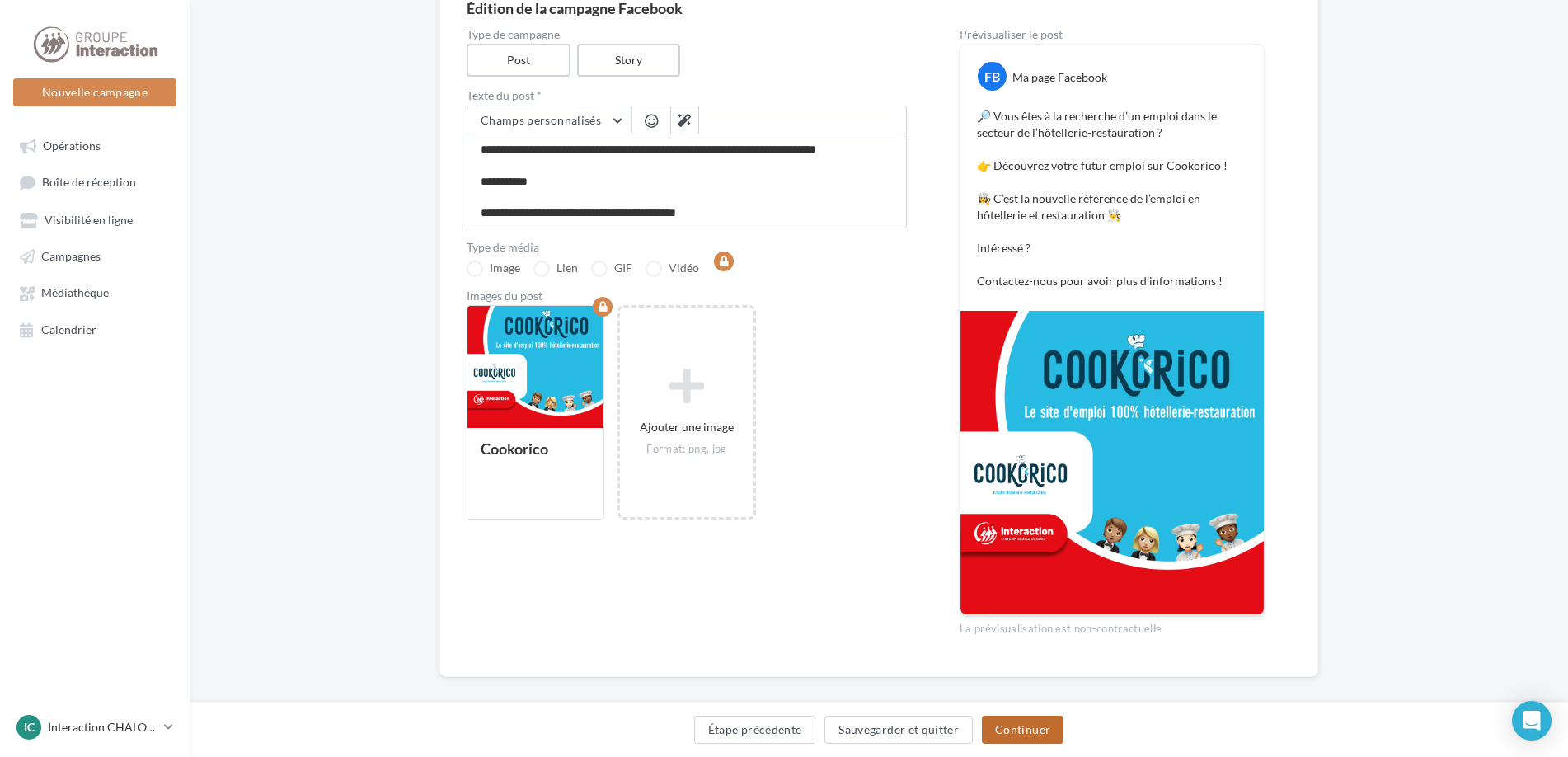
click at [1024, 720] on button "Continuer" at bounding box center [1022, 730] width 81 height 28
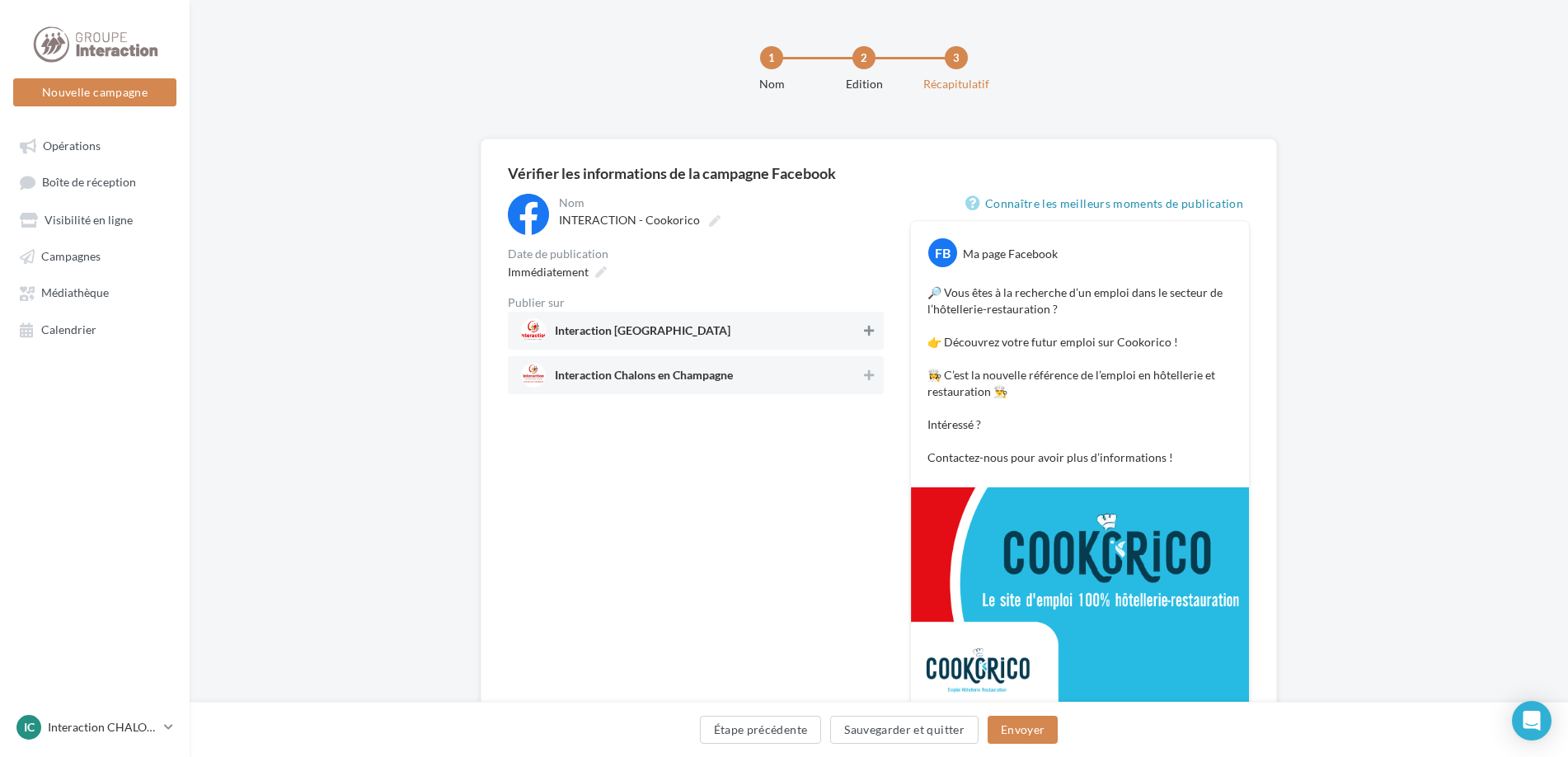
click at [869, 329] on icon at bounding box center [869, 330] width 10 height 11
click at [874, 370] on icon at bounding box center [869, 375] width 10 height 11
click at [965, 301] on p "🔎 Vous êtes à la recherche d’un emploi dans le secteur de l’hôtellerie-restaura…" at bounding box center [1080, 375] width 305 height 182
click at [970, 303] on p "🔎 Vous êtes à la recherche d’un emploi dans le secteur de l’hôtellerie-restaura…" at bounding box center [1080, 375] width 305 height 182
drag, startPoint x: 987, startPoint y: 305, endPoint x: 949, endPoint y: 304, distance: 38.0
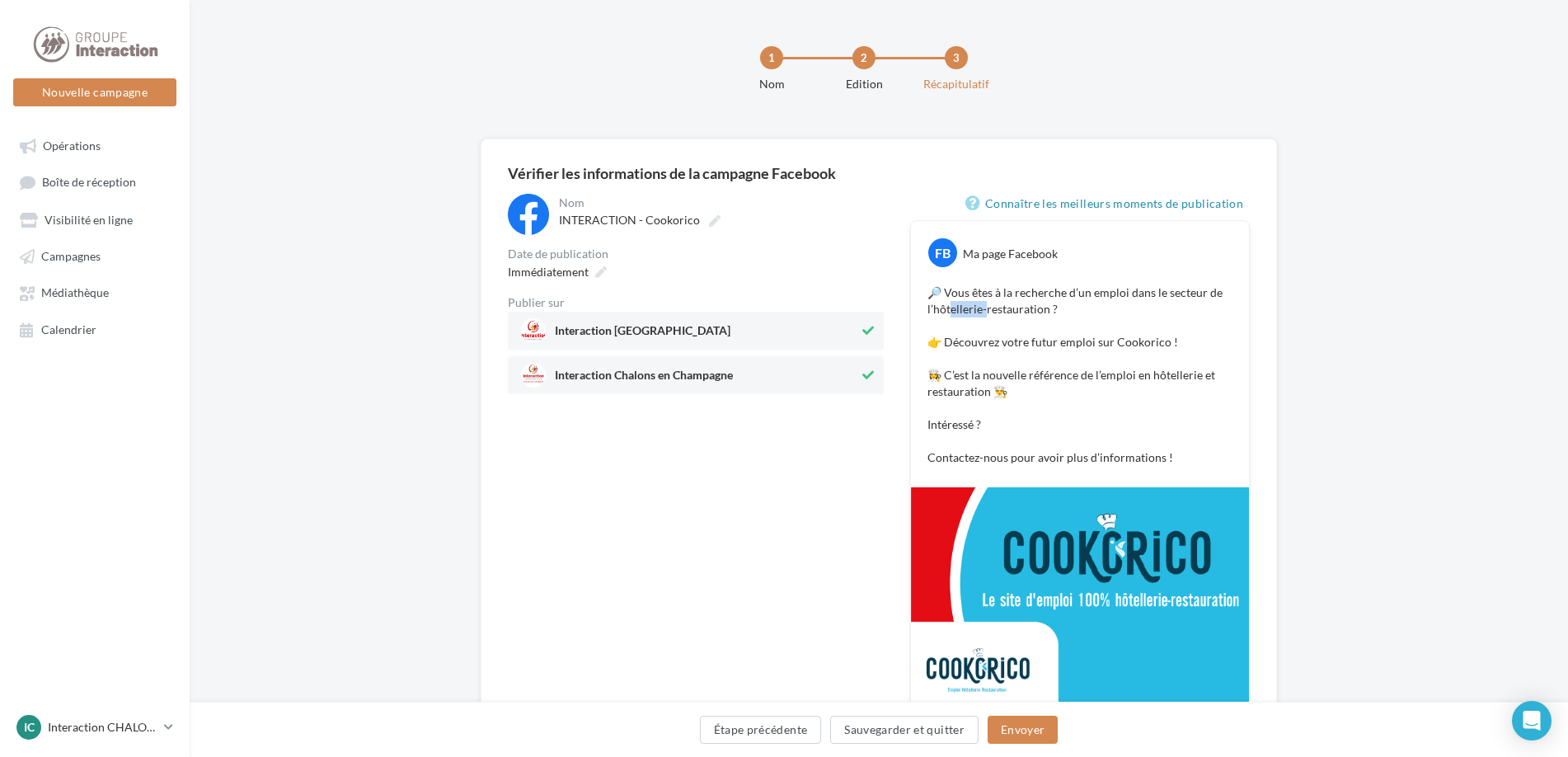
click at [949, 304] on p "🔎 Vous êtes à la recherche d’un emploi dans le secteur de l’hôtellerie-restaura…" at bounding box center [1080, 375] width 305 height 182
drag, startPoint x: 949, startPoint y: 304, endPoint x: 1045, endPoint y: 377, distance: 120.6
click at [1045, 377] on p "🔎 Vous êtes à la recherche d’un emploi dans le secteur de l’hôtellerie-restaura…" at bounding box center [1080, 375] width 305 height 182
click at [1034, 727] on button "Envoyer" at bounding box center [1023, 730] width 70 height 28
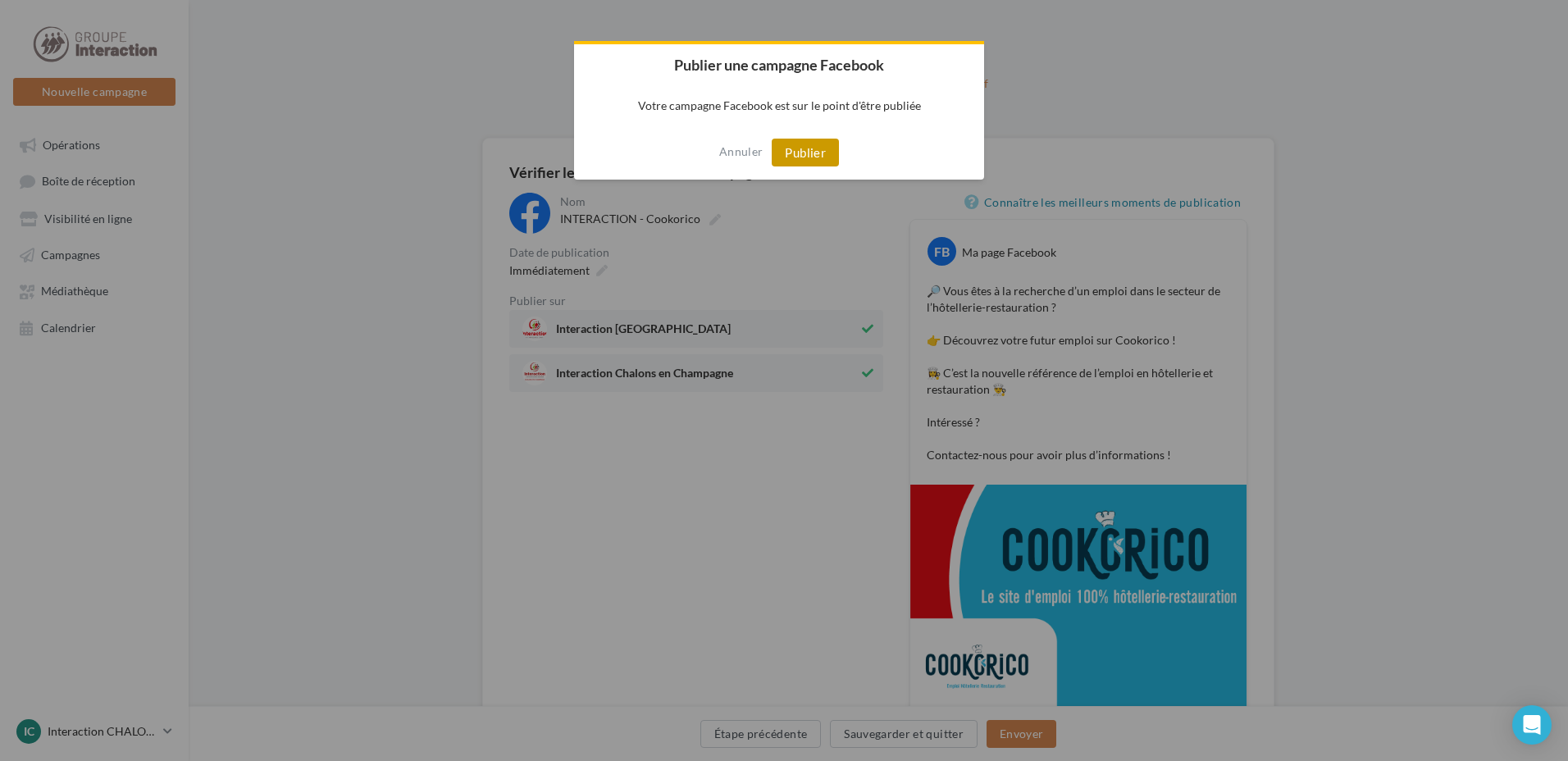
click at [797, 147] on button "Publier" at bounding box center [805, 153] width 67 height 28
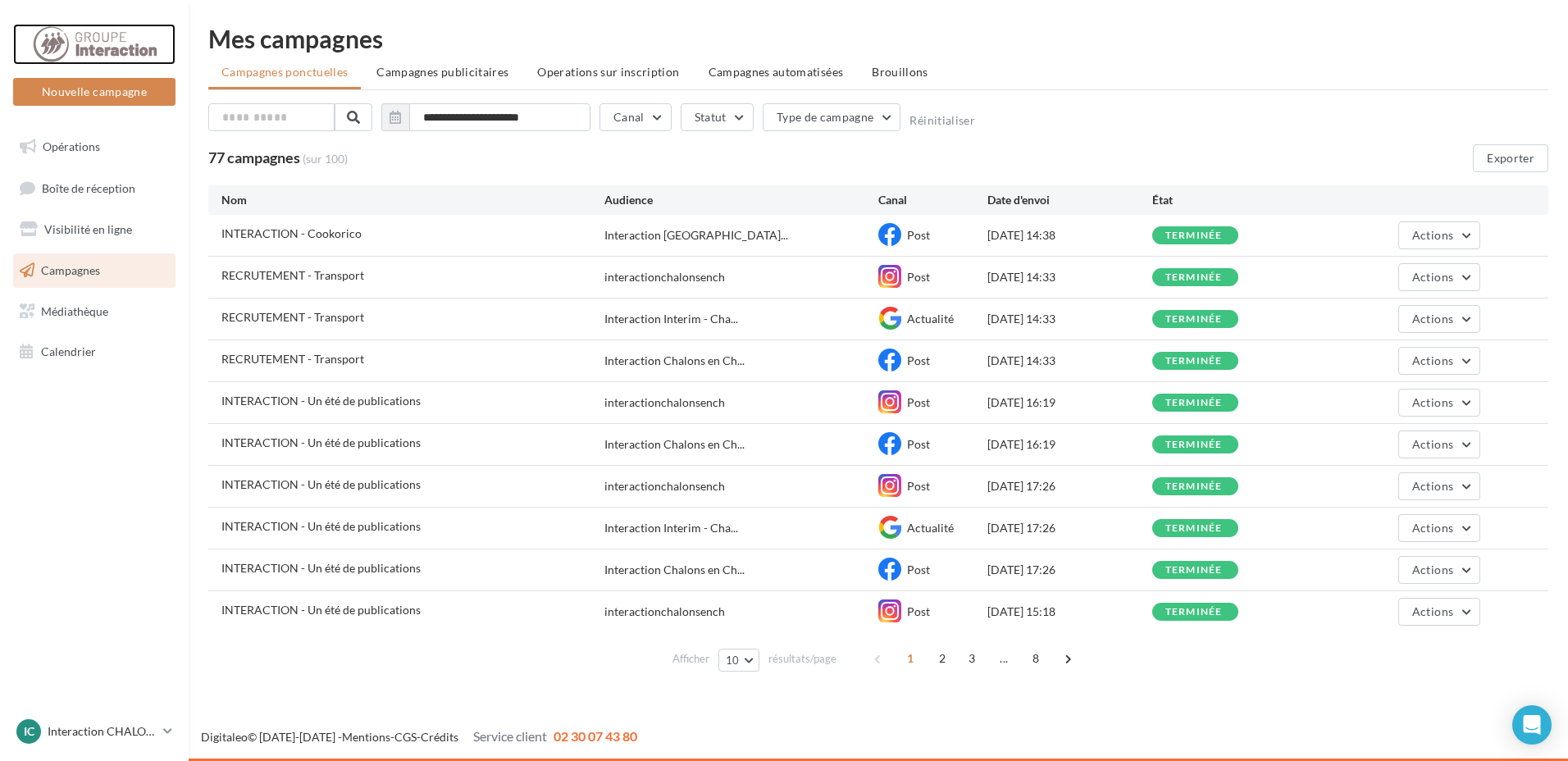
click at [120, 45] on div at bounding box center [95, 44] width 131 height 41
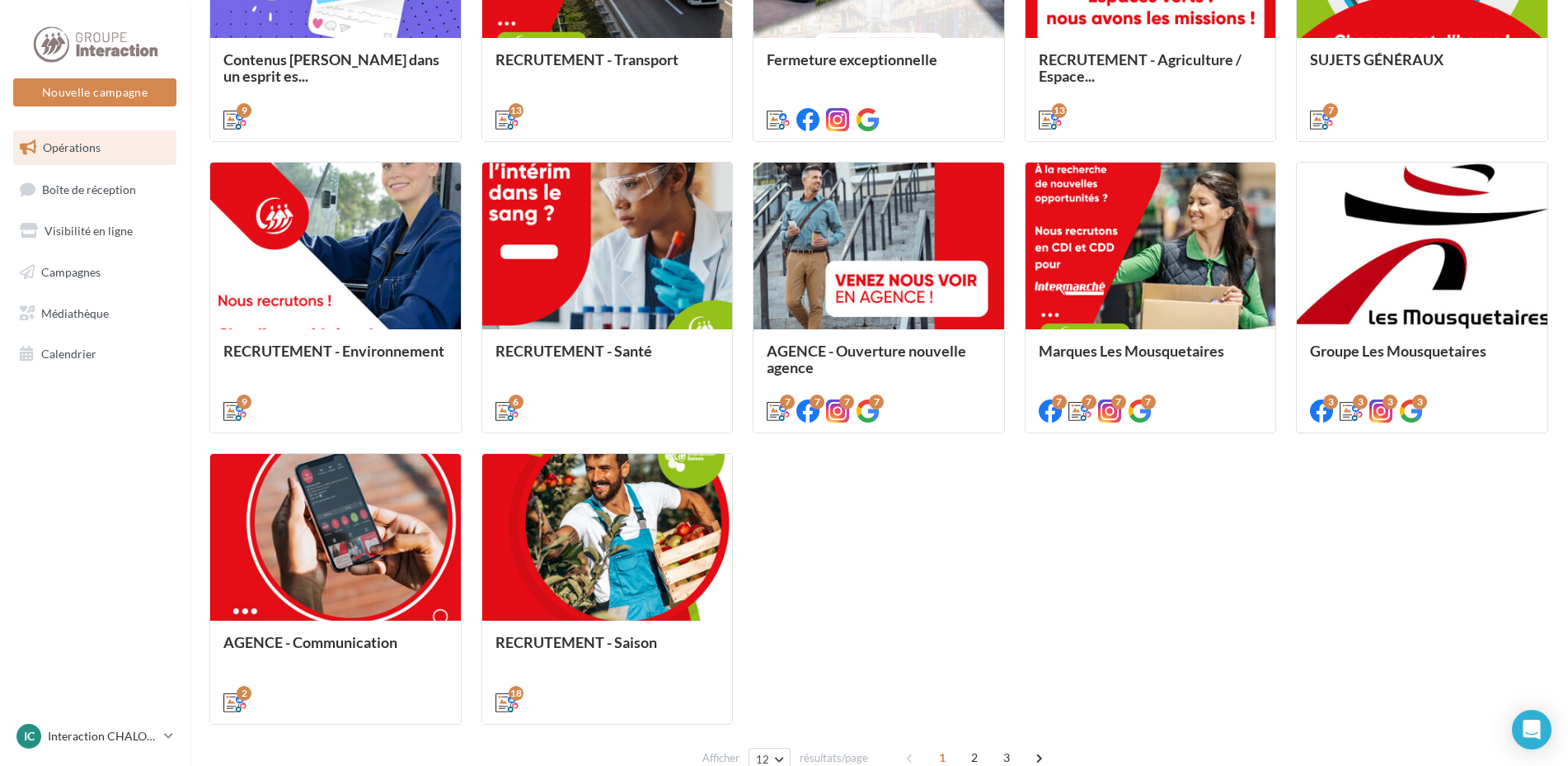
scroll to position [743, 0]
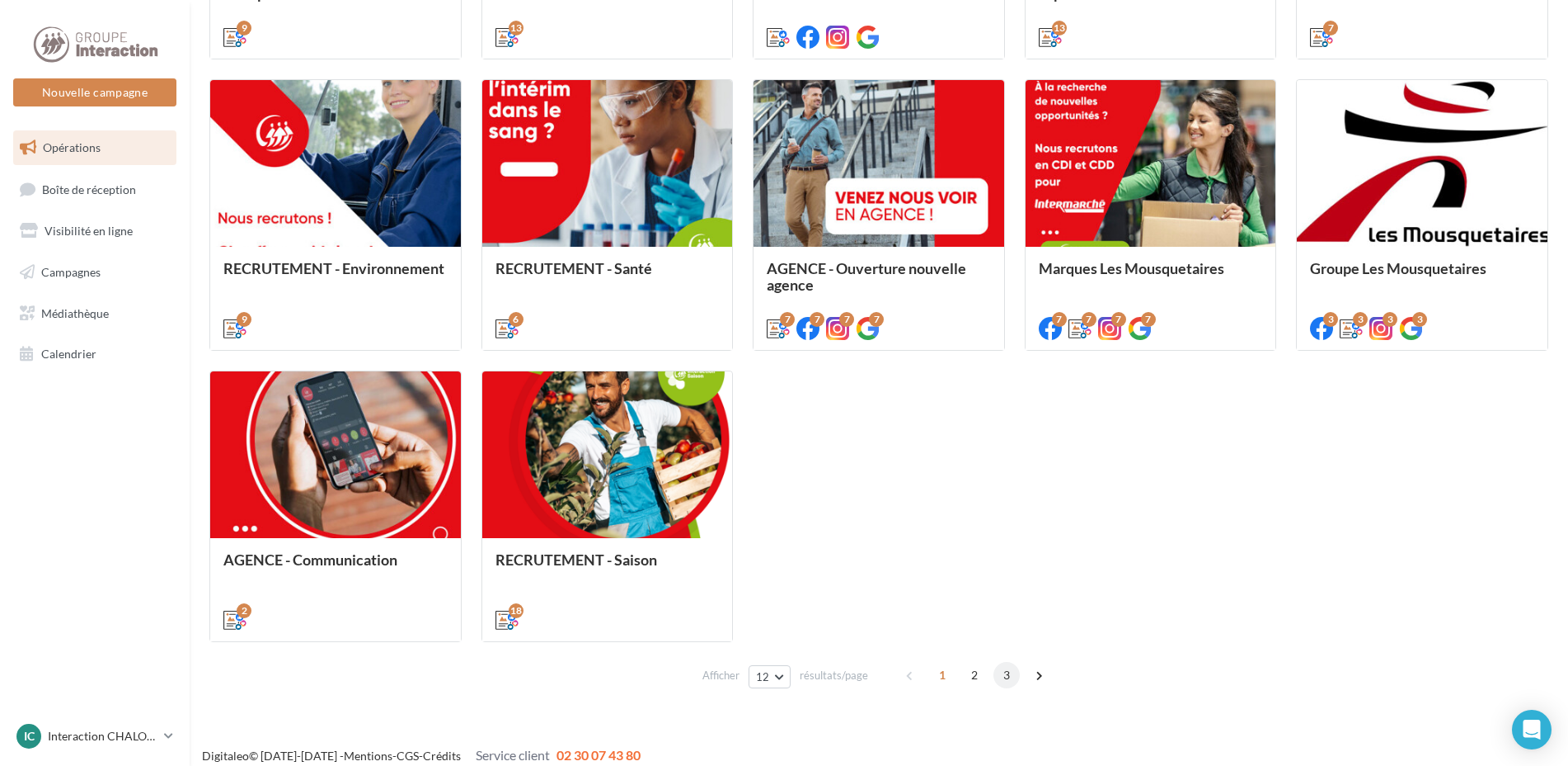
click at [1006, 675] on span "3" at bounding box center [1006, 674] width 27 height 27
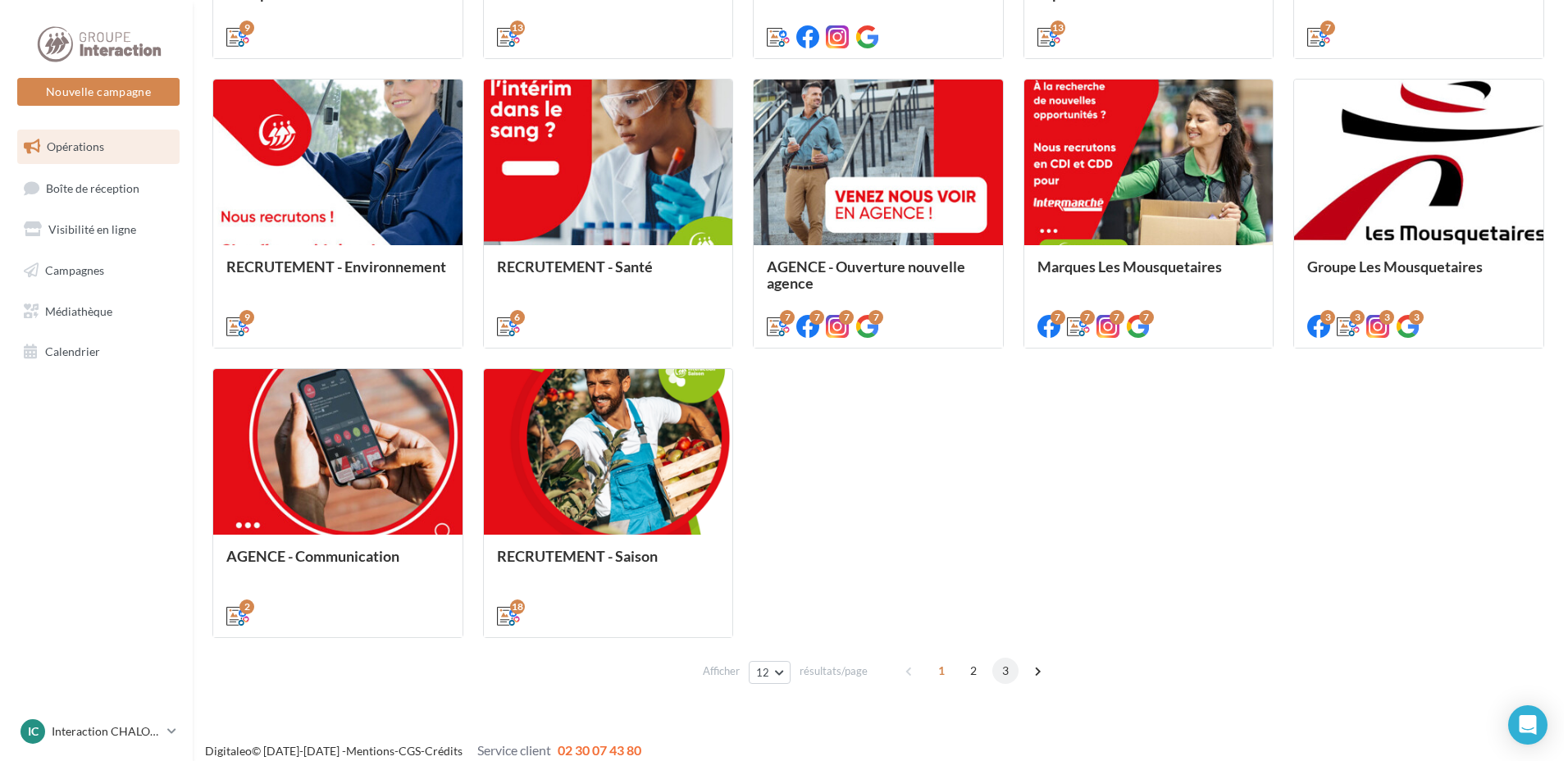
scroll to position [172, 0]
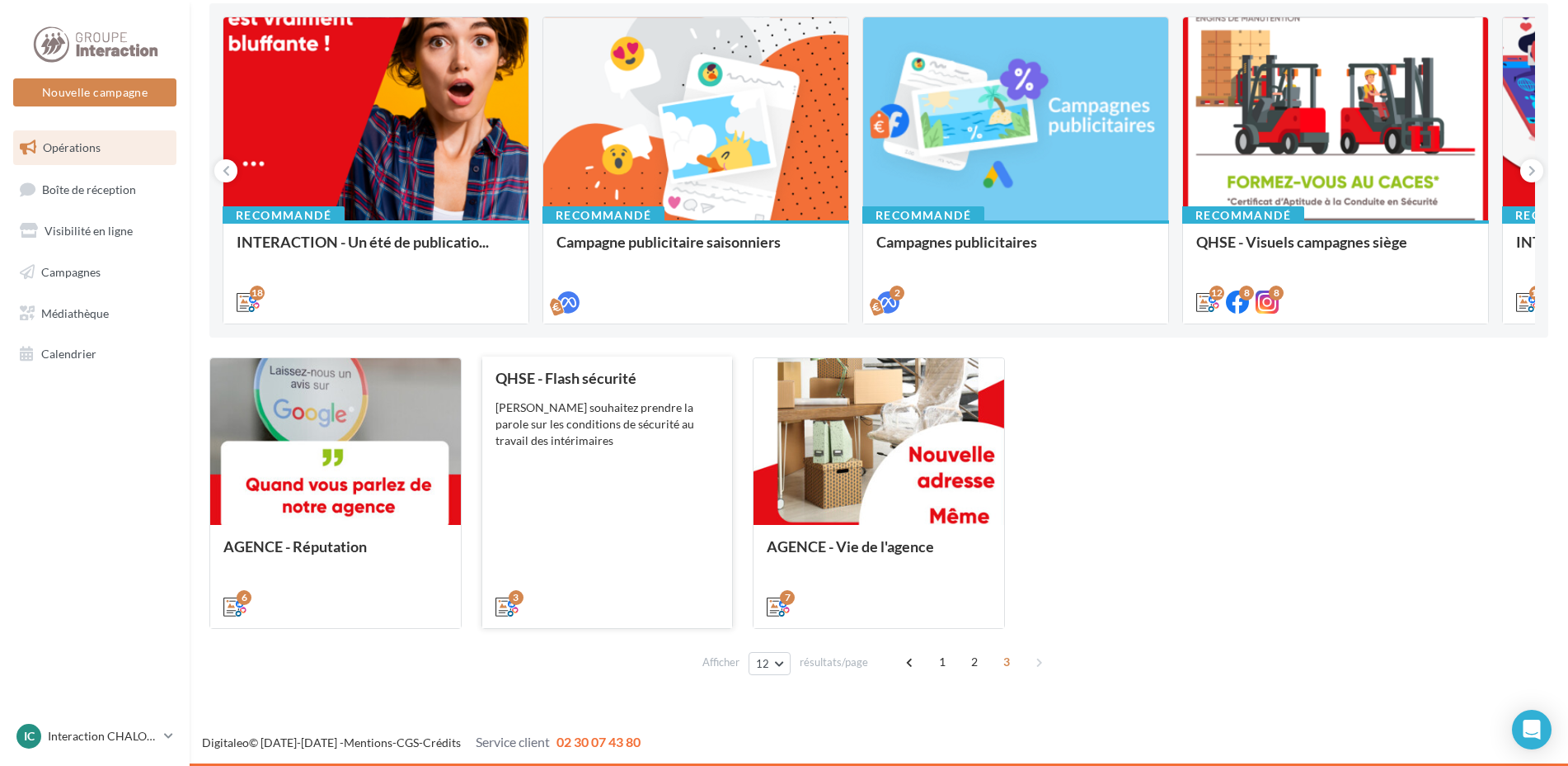
click at [606, 423] on div "[PERSON_NAME] souhaitez prendre la parole sur les conditions de sécurité au tra…" at bounding box center [608, 424] width 225 height 50
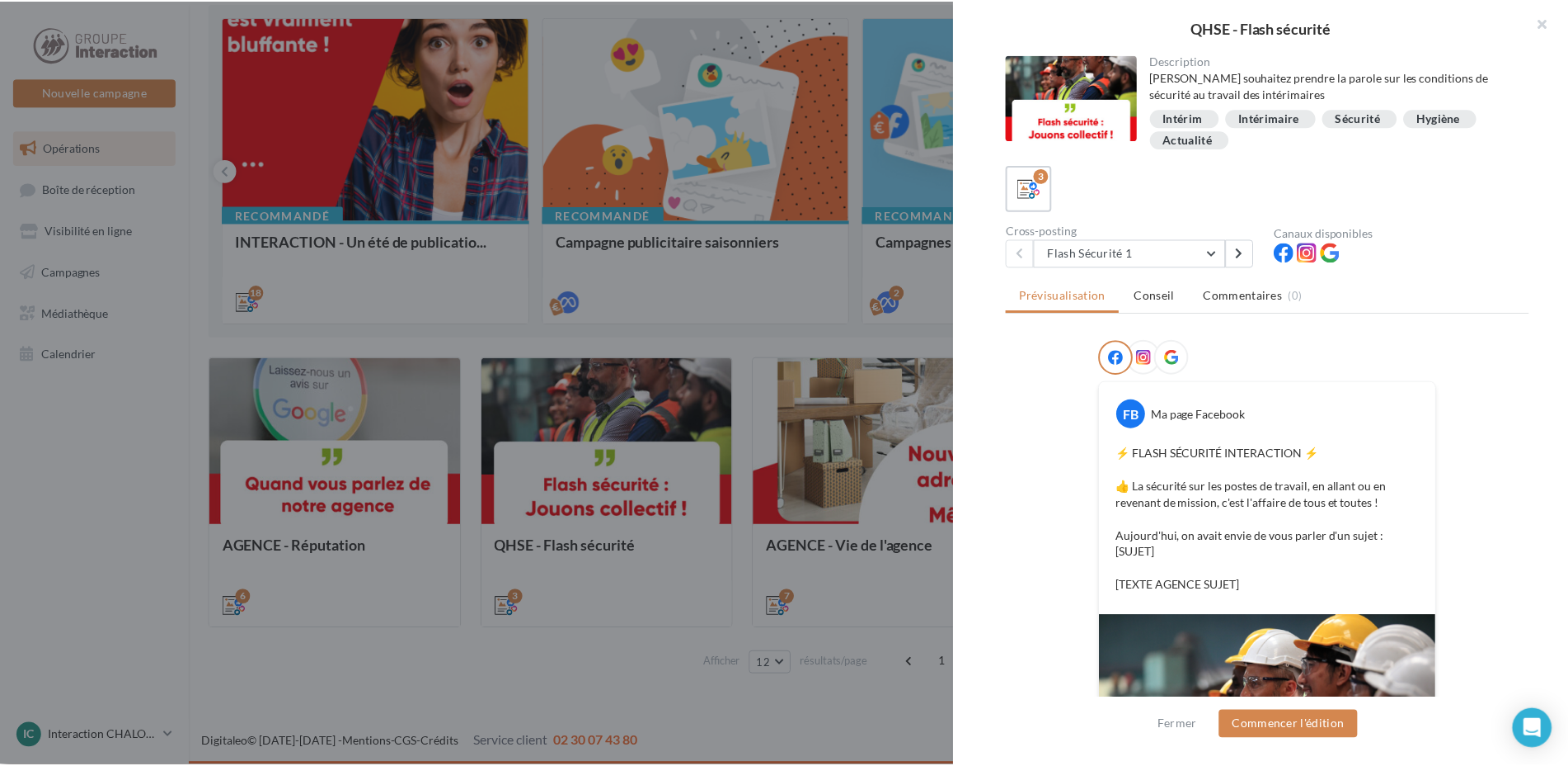
scroll to position [248, 0]
